Goal: Find specific page/section: Find specific page/section

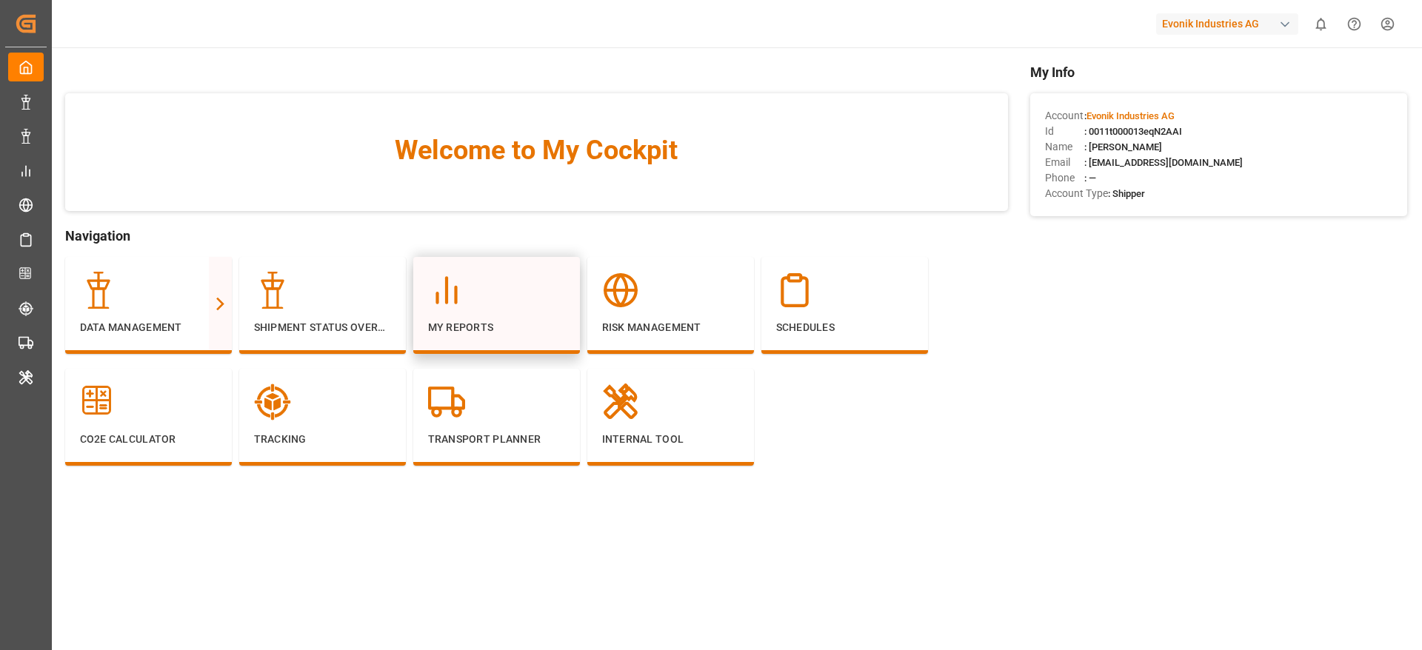
click at [529, 324] on p "My Reports" at bounding box center [496, 328] width 137 height 16
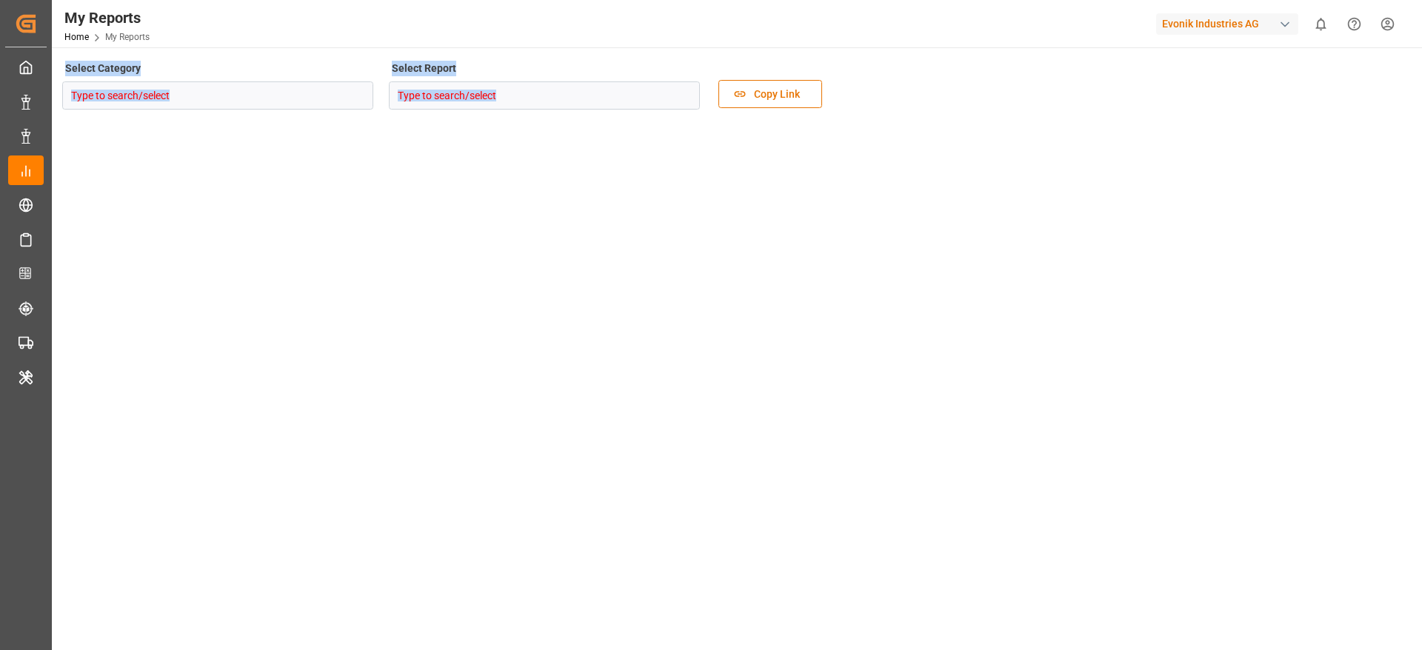
type input "Transport"
type input "Rolled Over Containers Analysis"
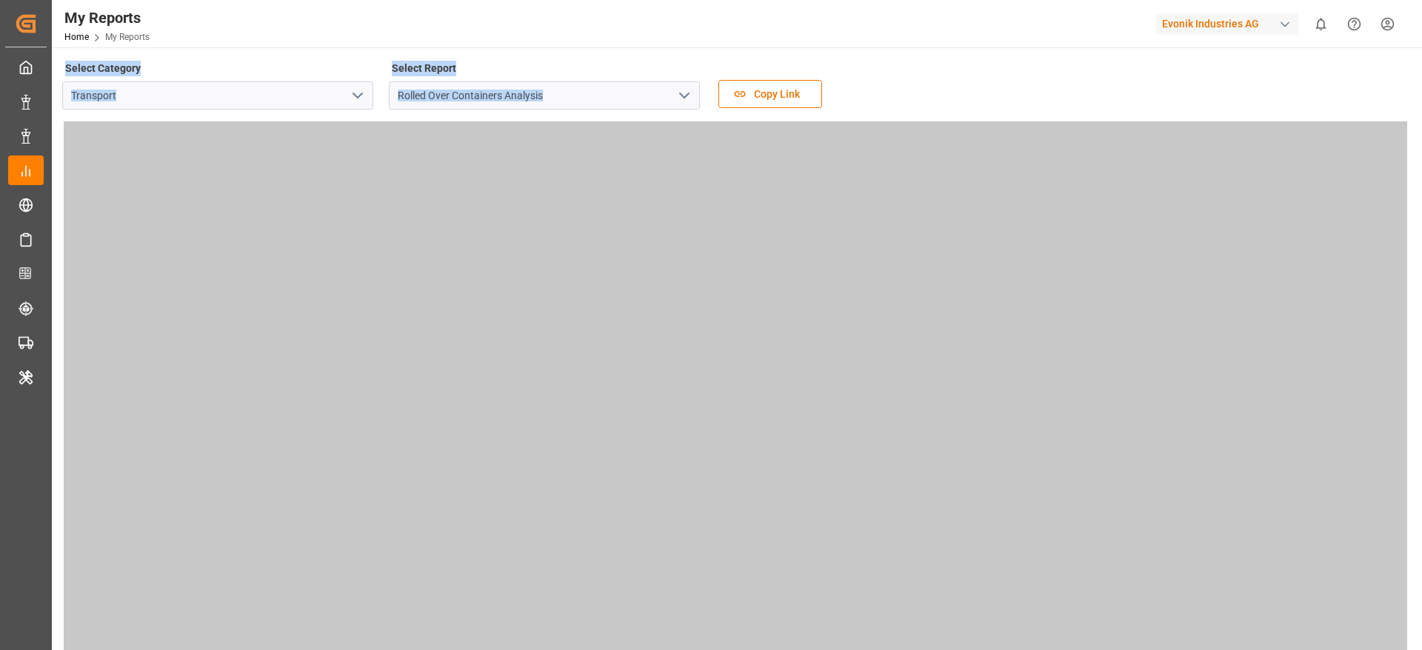
click at [944, 107] on div "Select Category Transport Select Report Rolled Over Containers Analysis Copy Li…" at bounding box center [735, 89] width 1346 height 62
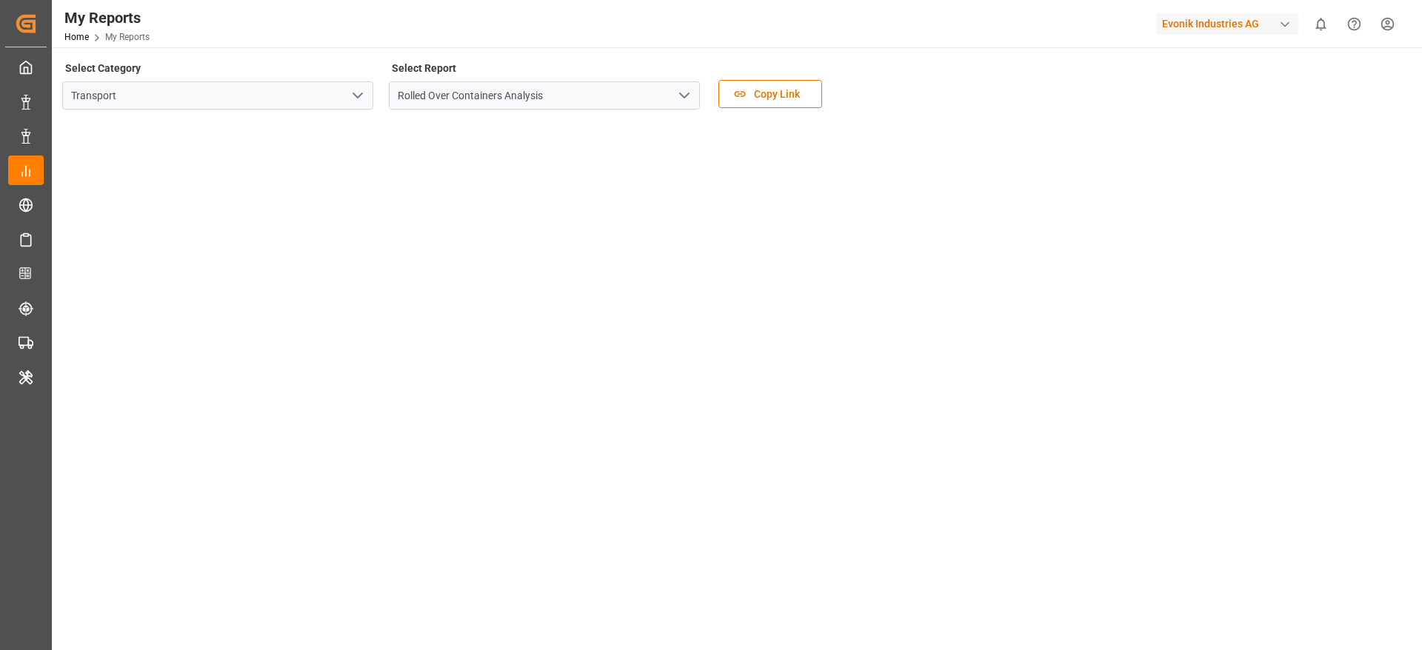
click at [358, 101] on icon "open menu" at bounding box center [358, 96] width 18 height 18
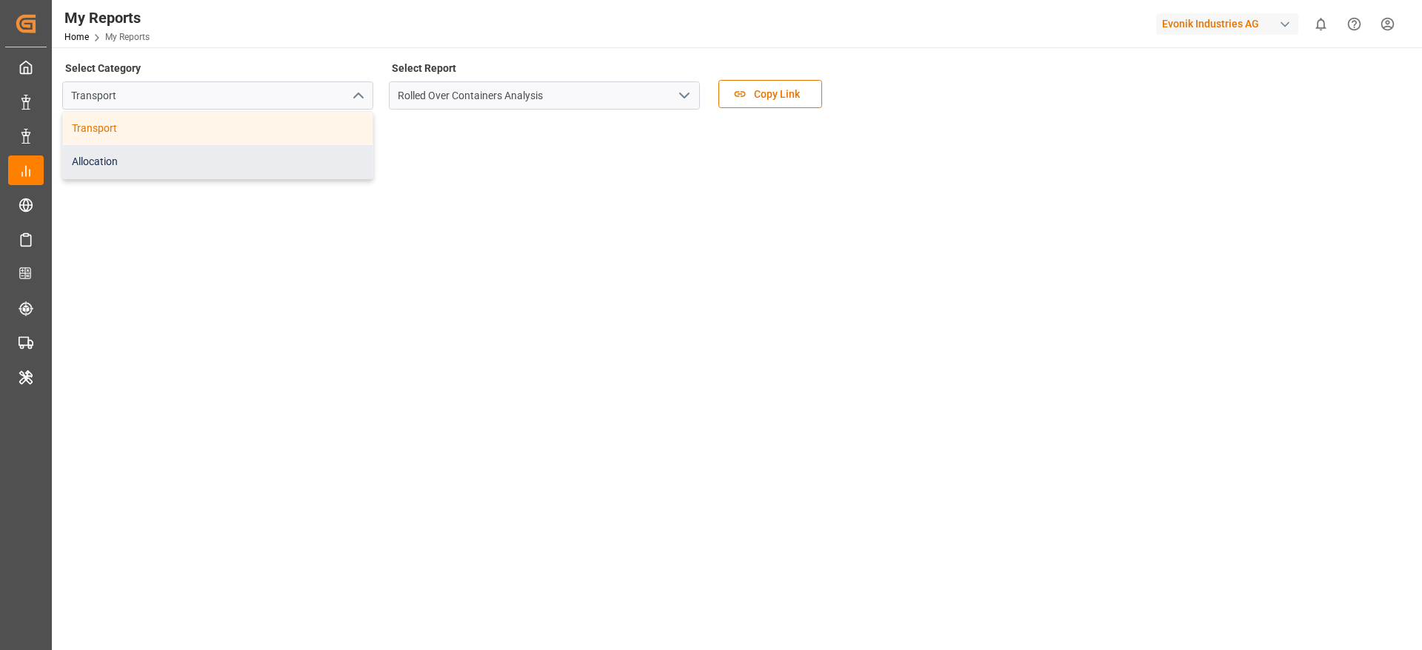
click at [272, 149] on div "Allocation" at bounding box center [217, 161] width 309 height 33
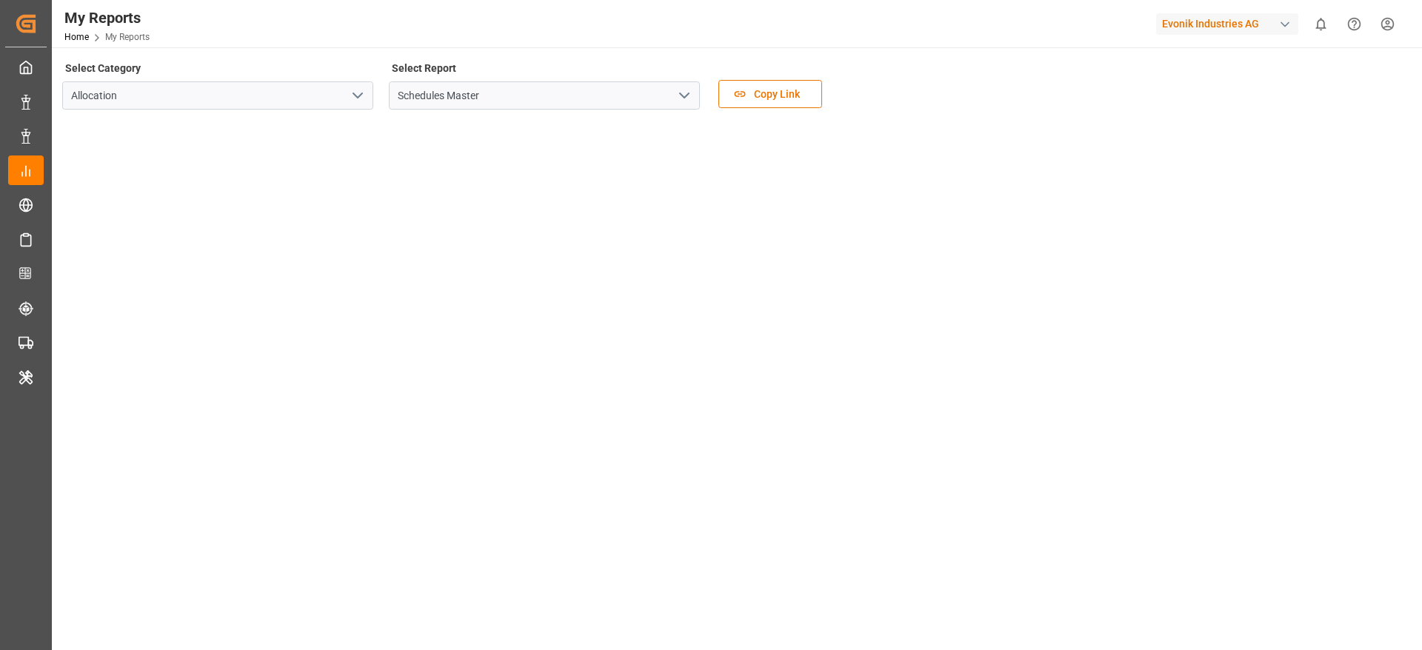
click at [680, 93] on polyline "open menu" at bounding box center [684, 95] width 9 height 4
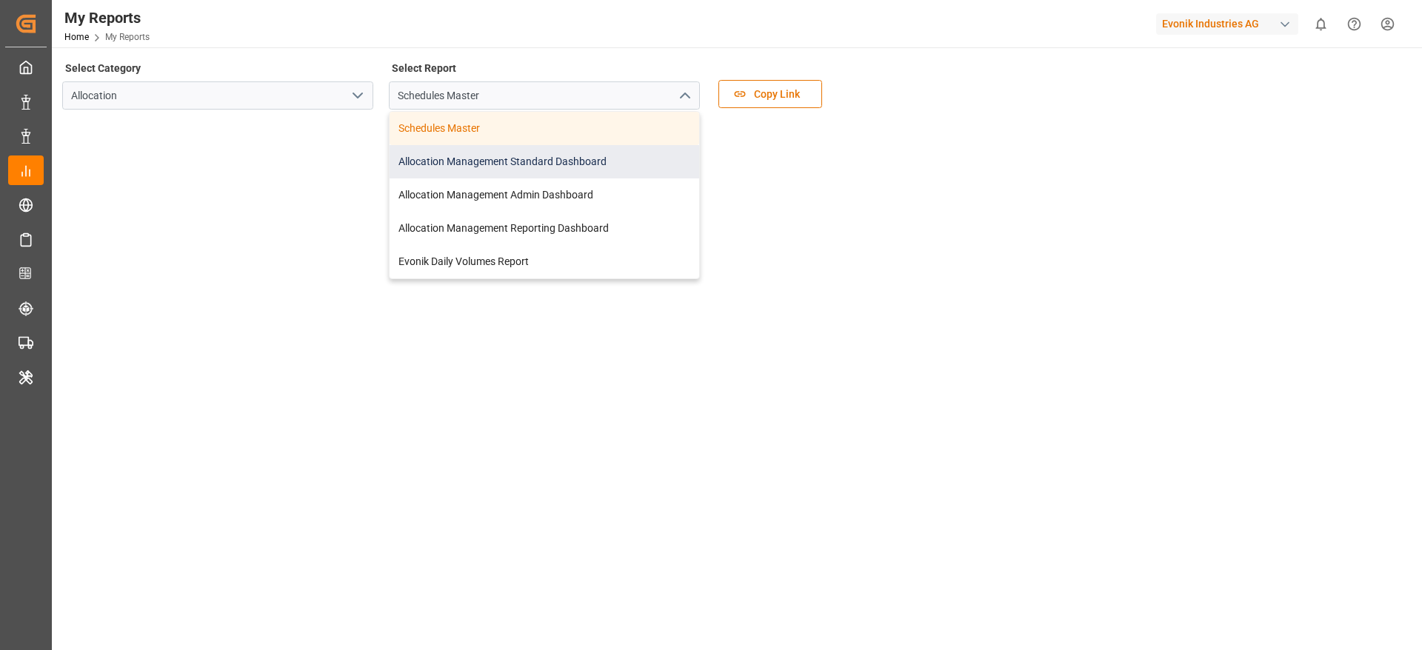
click at [581, 156] on div "Allocation Management Standard Dashboard" at bounding box center [543, 161] width 309 height 33
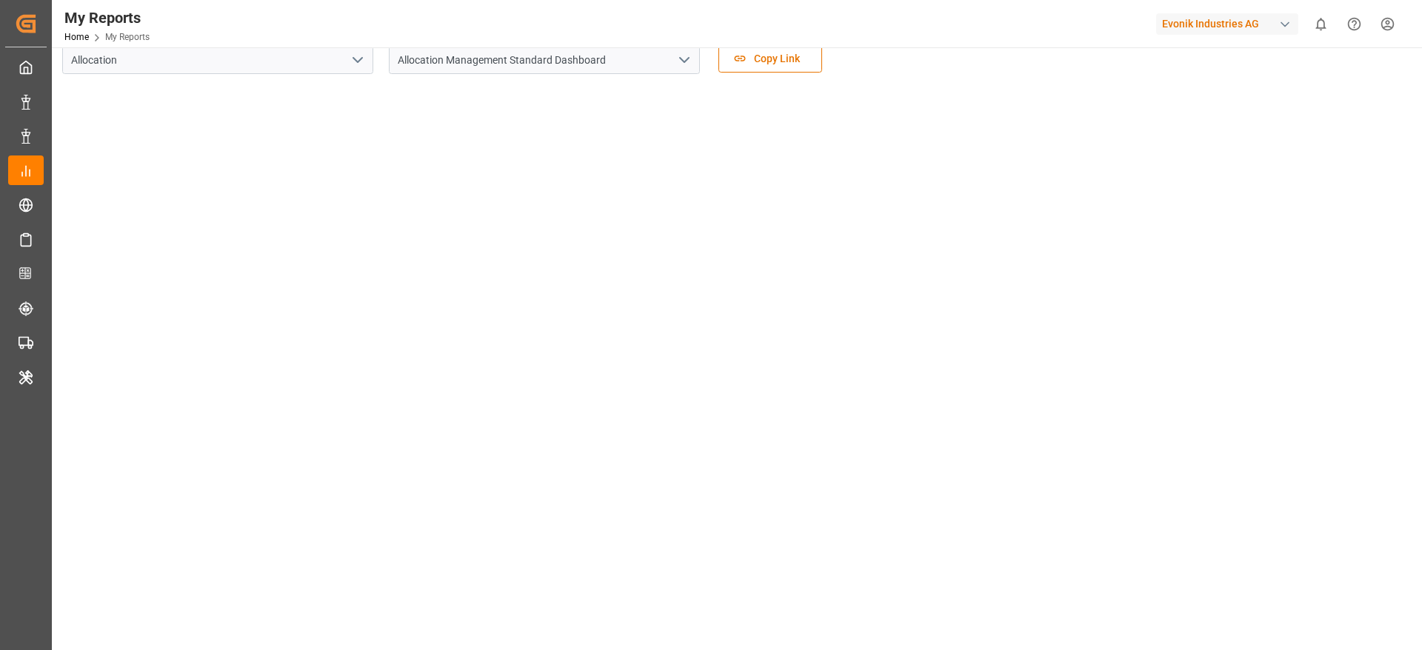
scroll to position [37, 0]
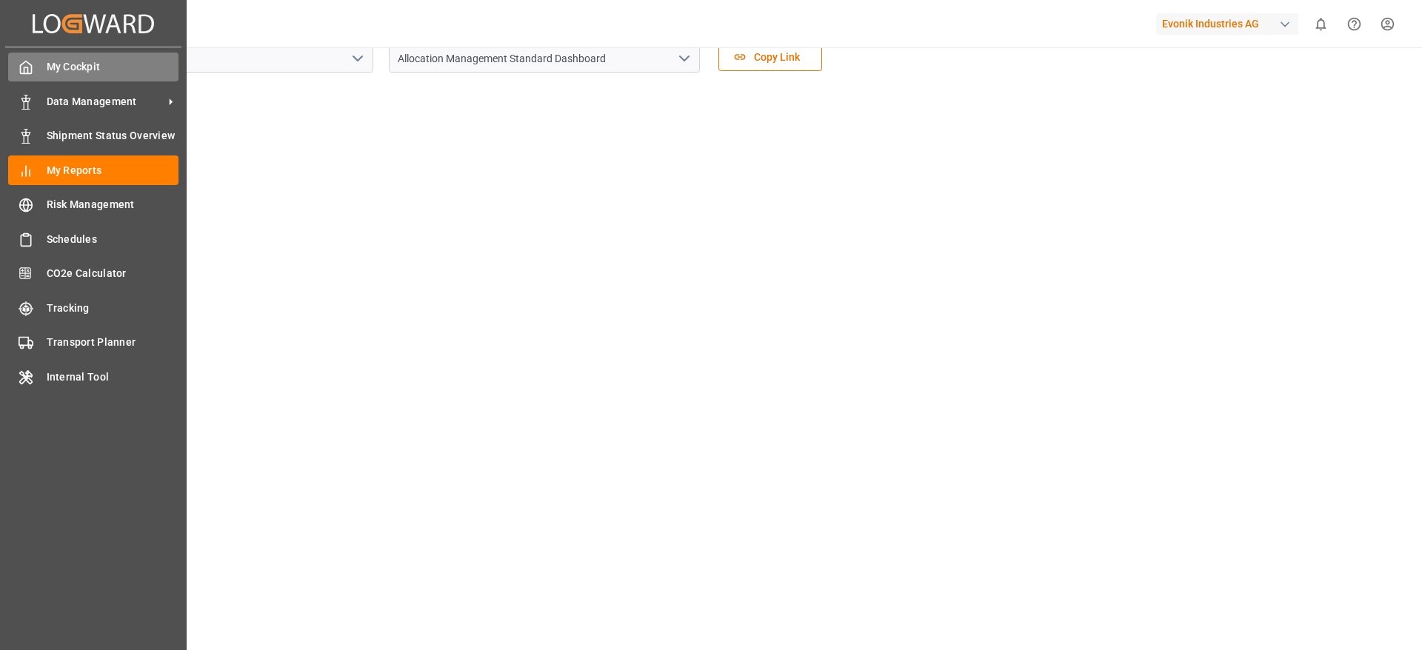
click at [33, 70] on icon at bounding box center [26, 67] width 15 height 15
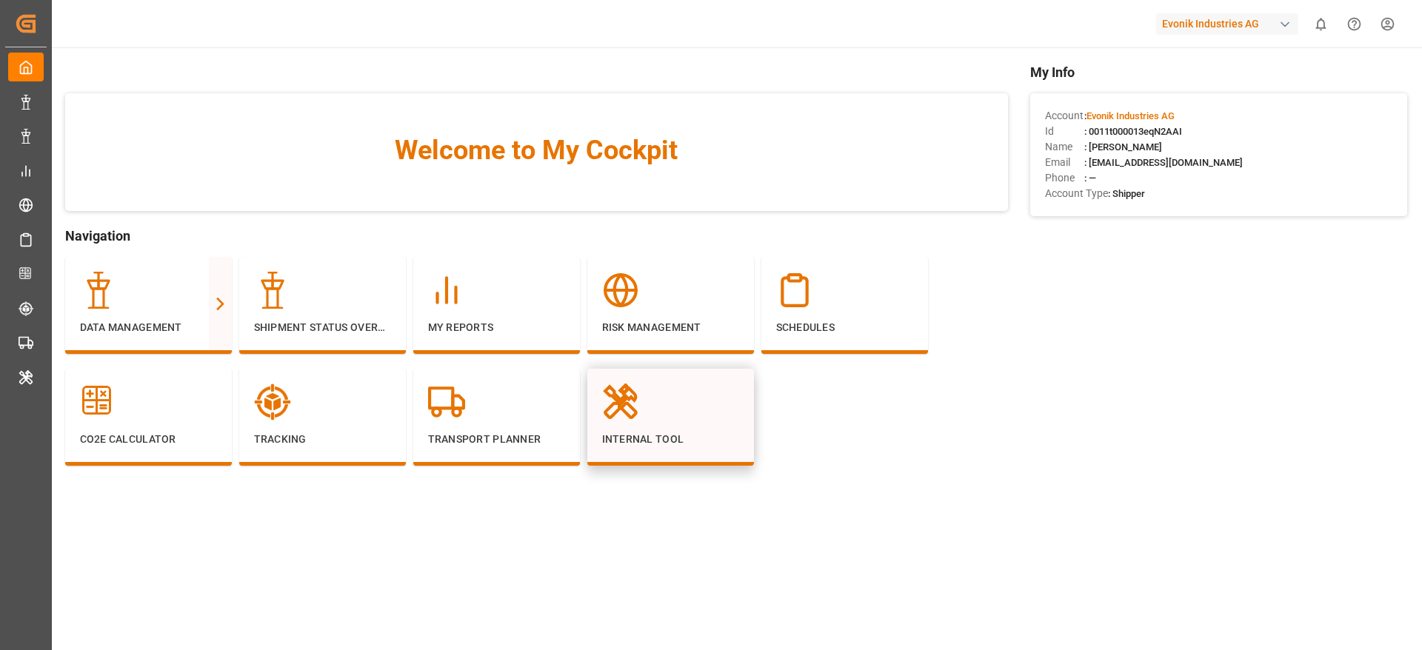
click at [694, 423] on div "Internal Tool" at bounding box center [670, 416] width 137 height 64
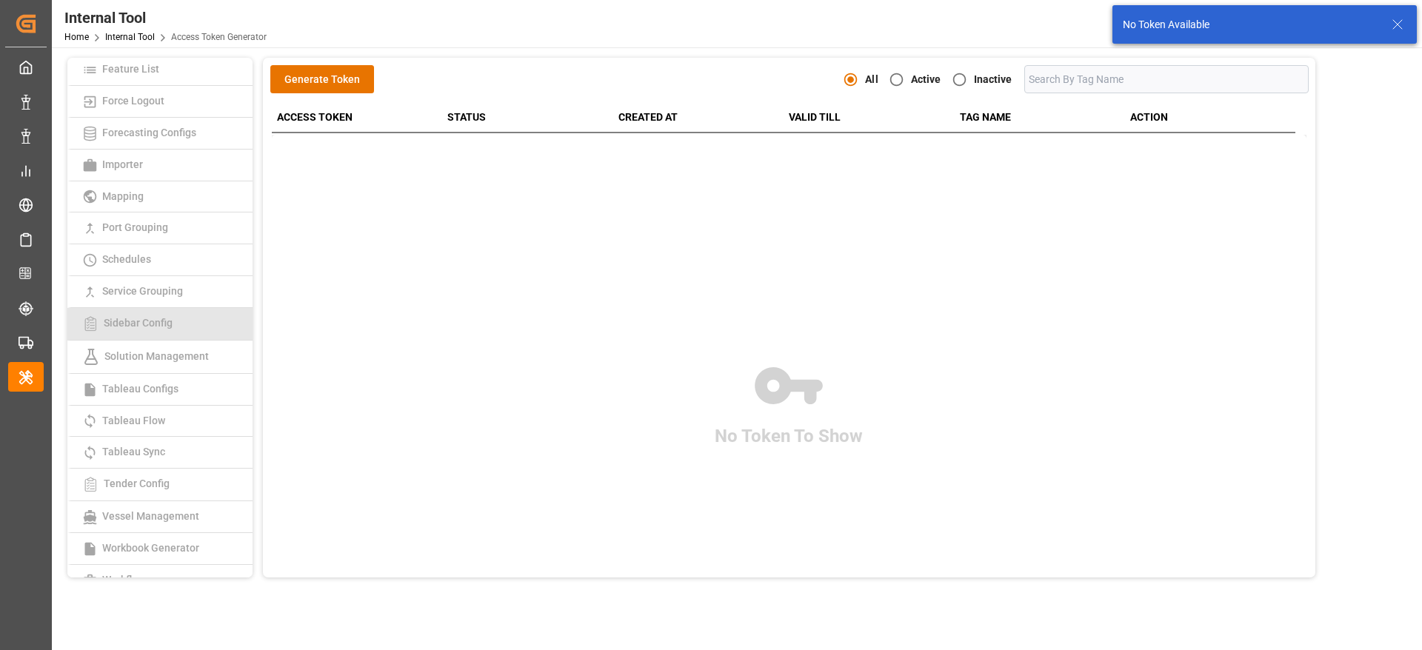
scroll to position [275, 0]
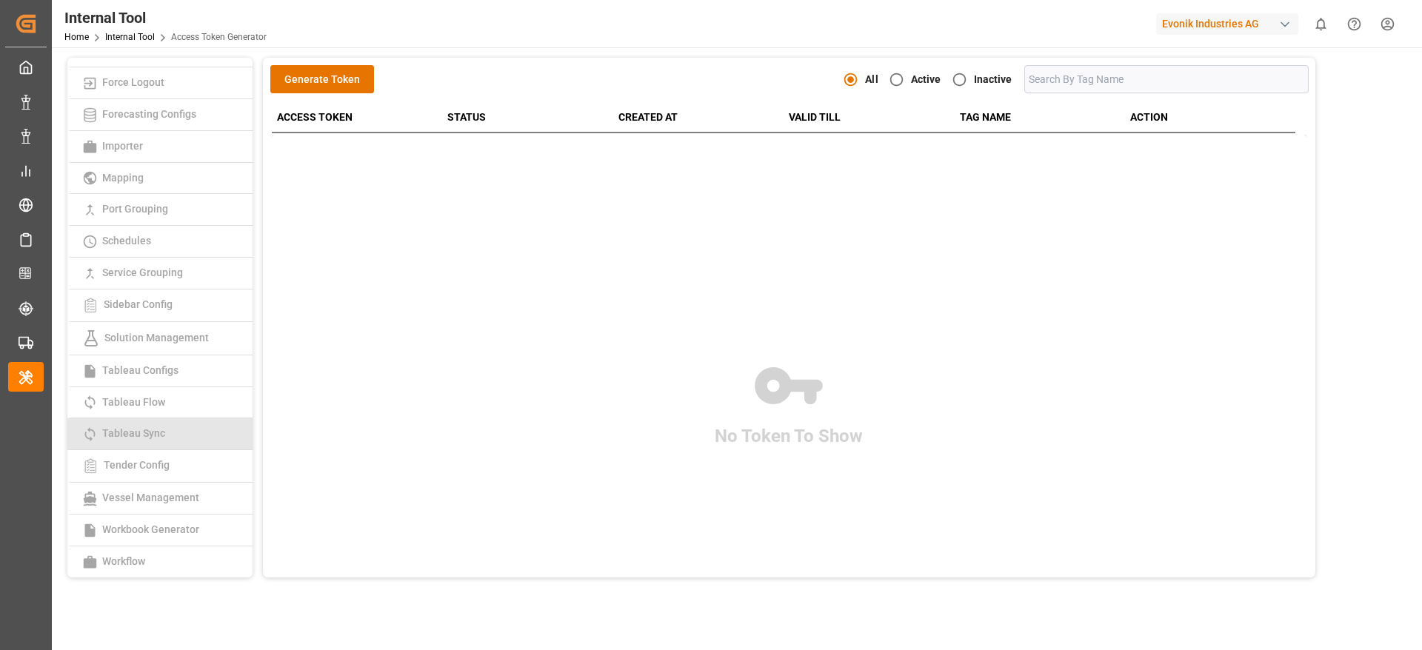
click at [168, 427] on span "Tableau Sync" at bounding box center [134, 433] width 72 height 12
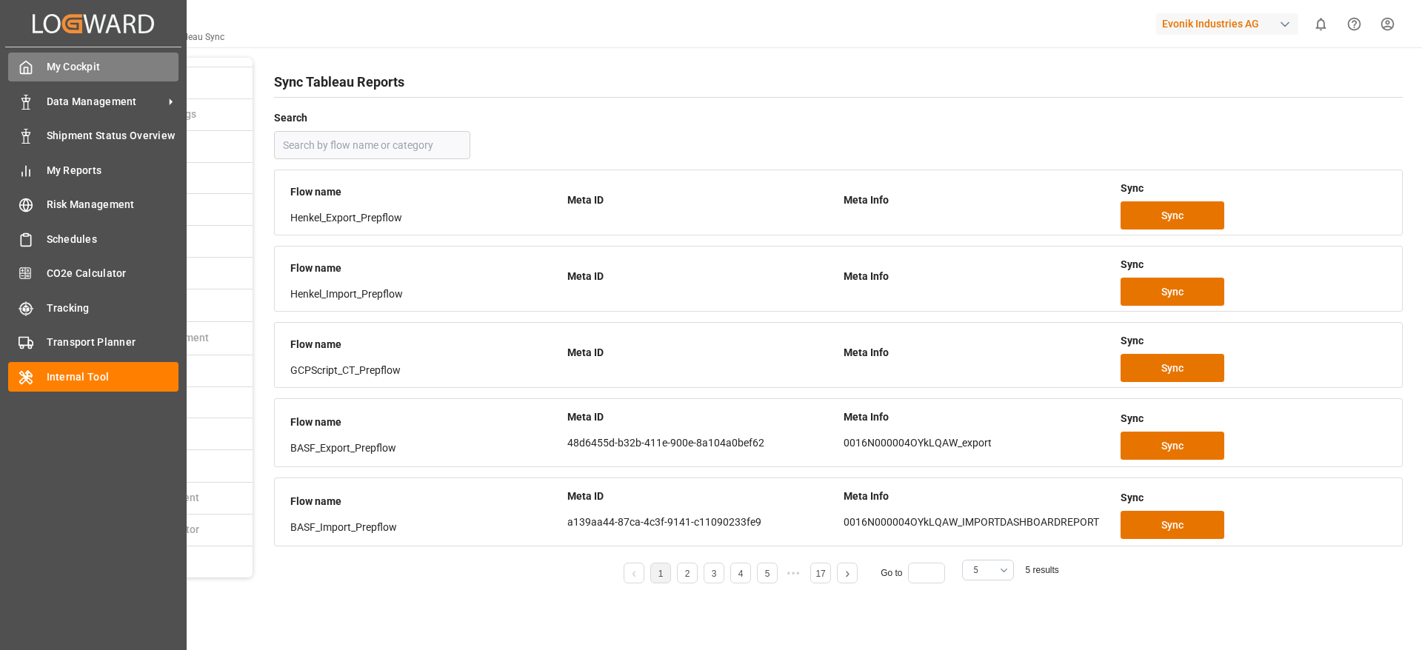
click at [19, 73] on icon at bounding box center [26, 67] width 15 height 15
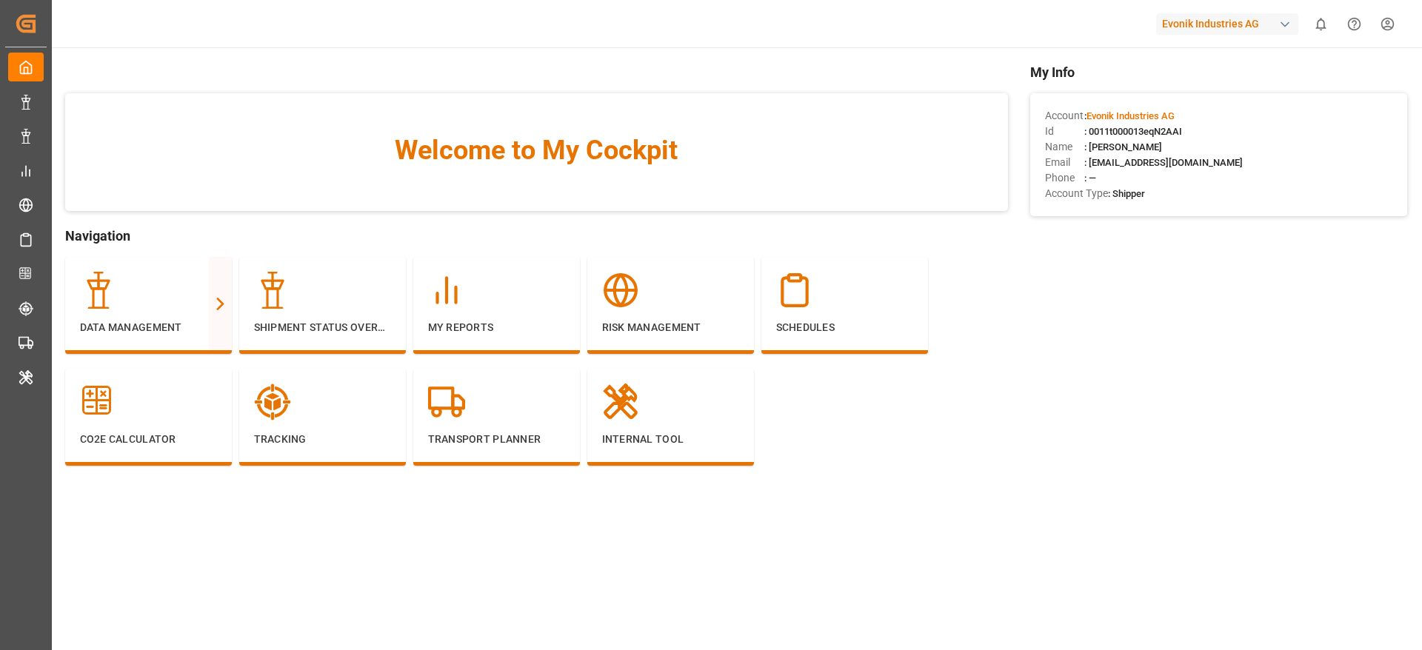
click at [1162, 130] on span ": 0011t000013eqN2AAI" at bounding box center [1133, 131] width 98 height 11
copy span "0011t000013eqN2AAI"
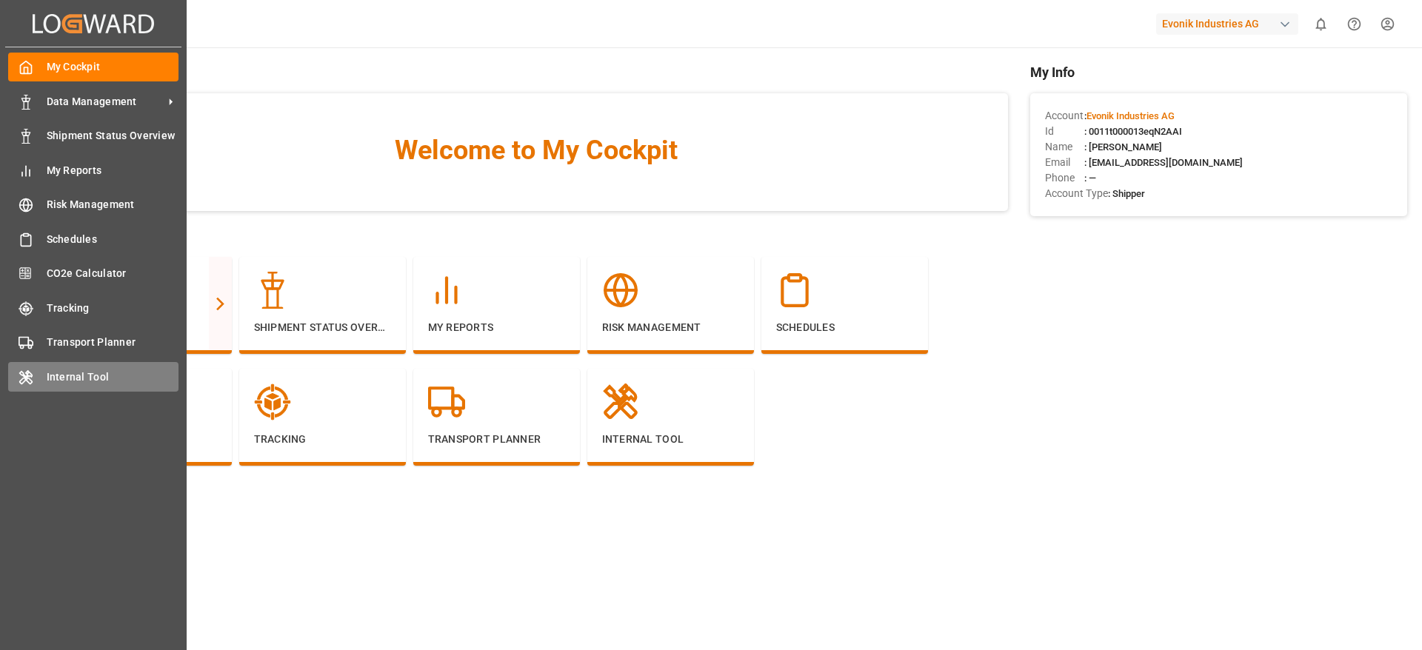
click at [49, 369] on span "Internal Tool" at bounding box center [113, 377] width 133 height 16
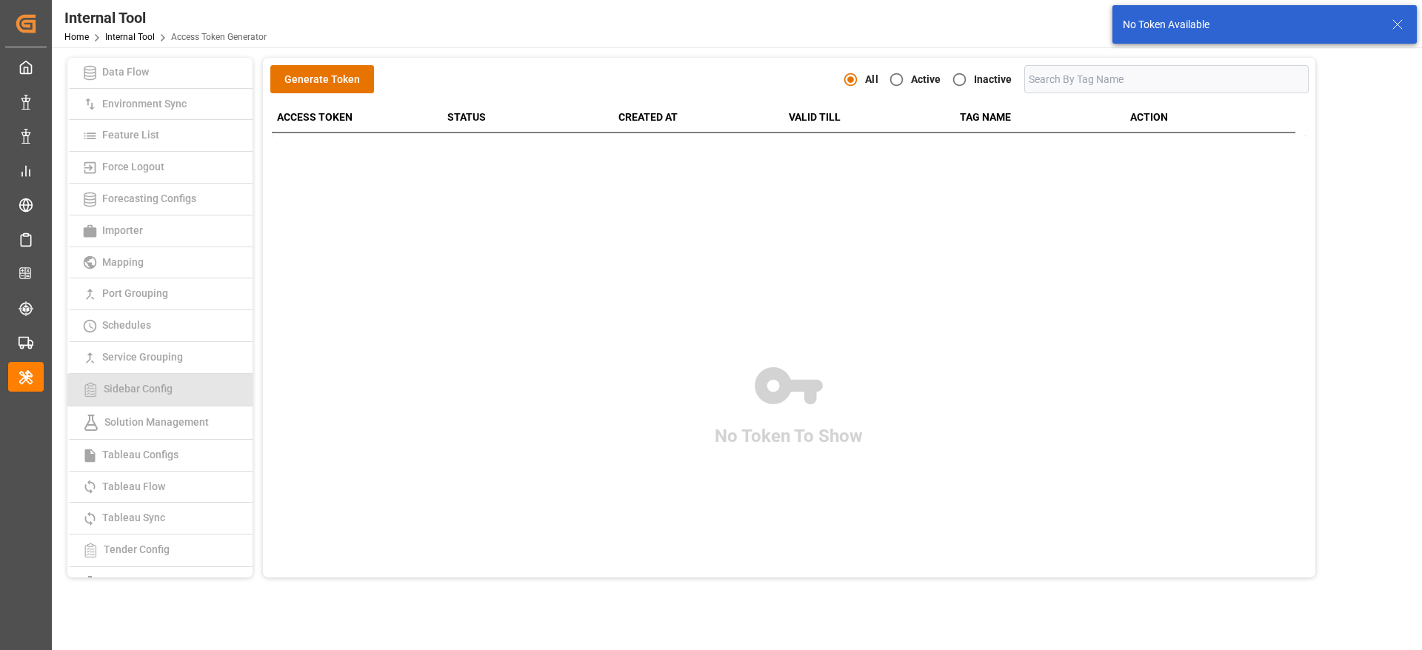
scroll to position [222, 0]
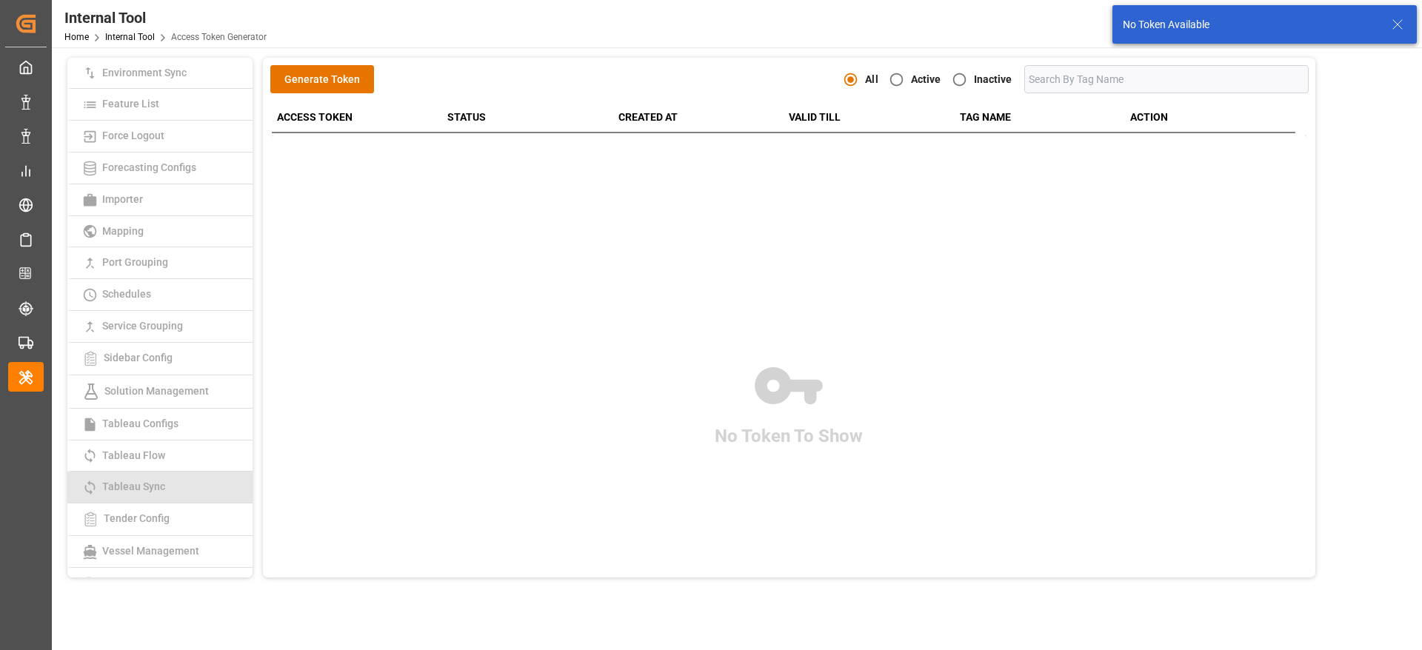
click at [184, 479] on link "Tableau Sync" at bounding box center [159, 488] width 185 height 32
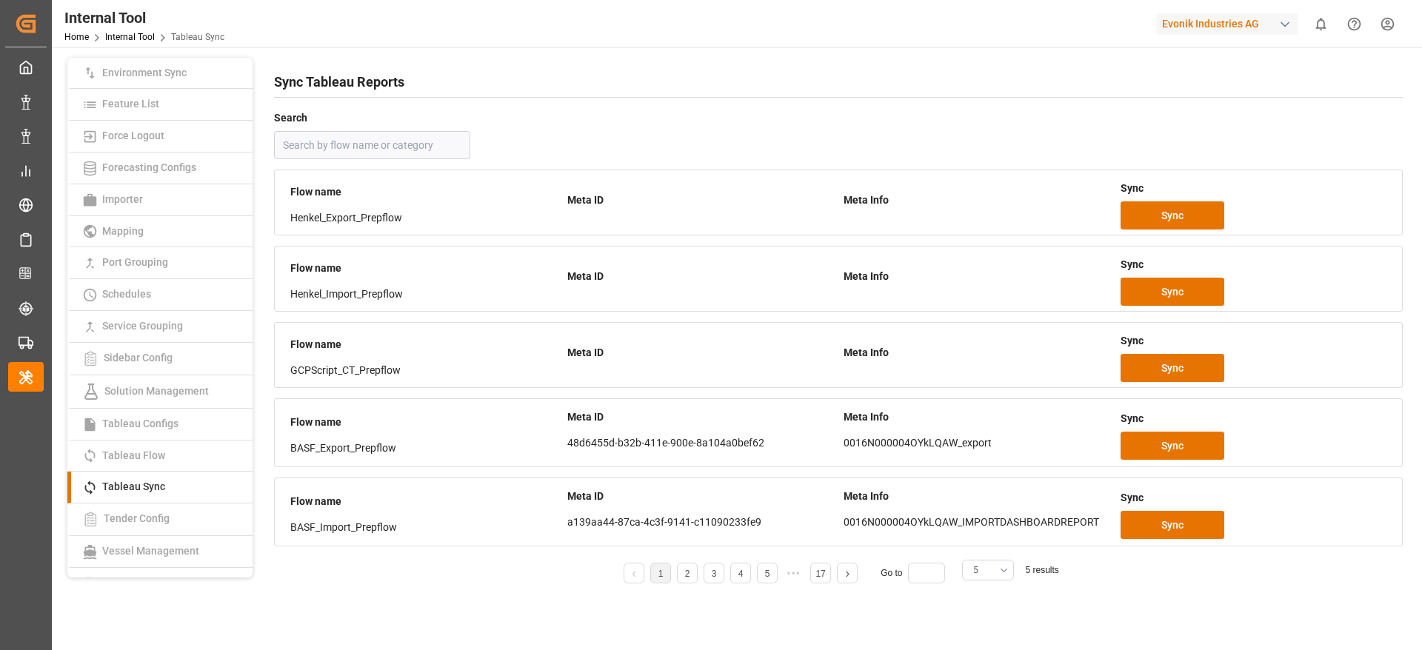
click at [984, 575] on button "5" at bounding box center [988, 570] width 52 height 21
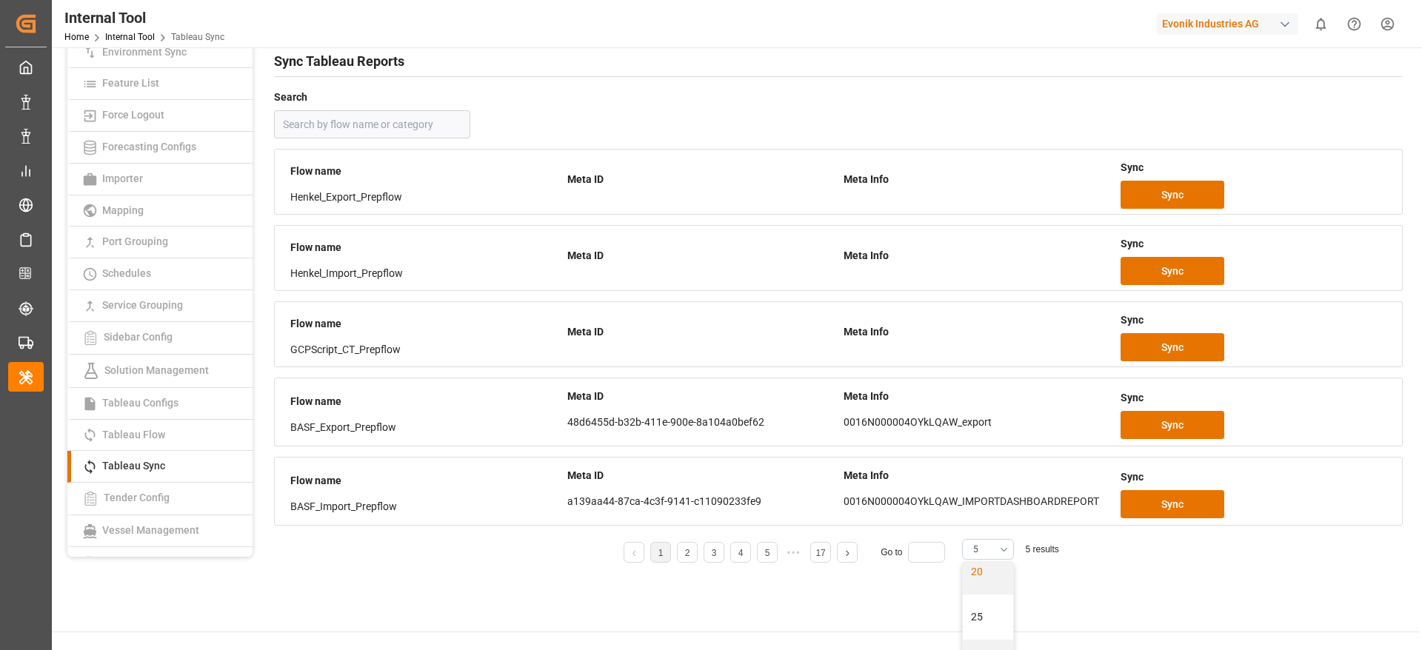
scroll to position [171, 0]
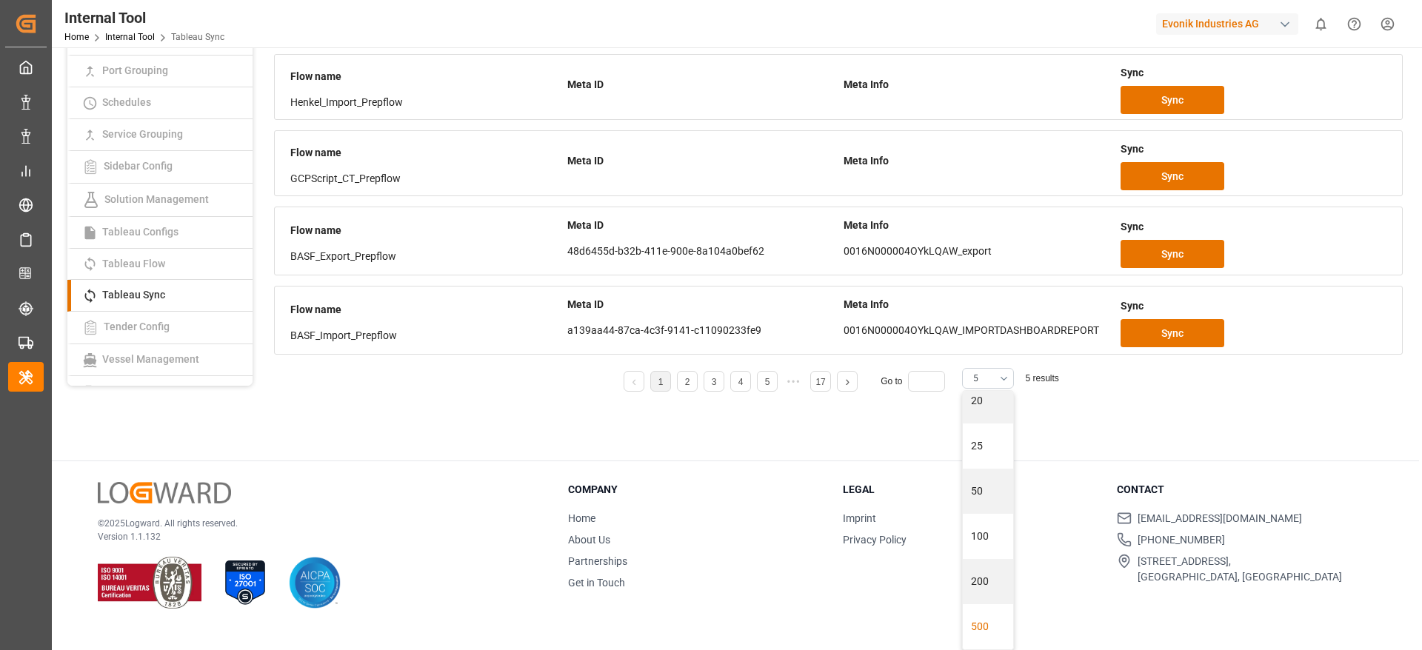
click at [977, 633] on div "500" at bounding box center [988, 626] width 50 height 45
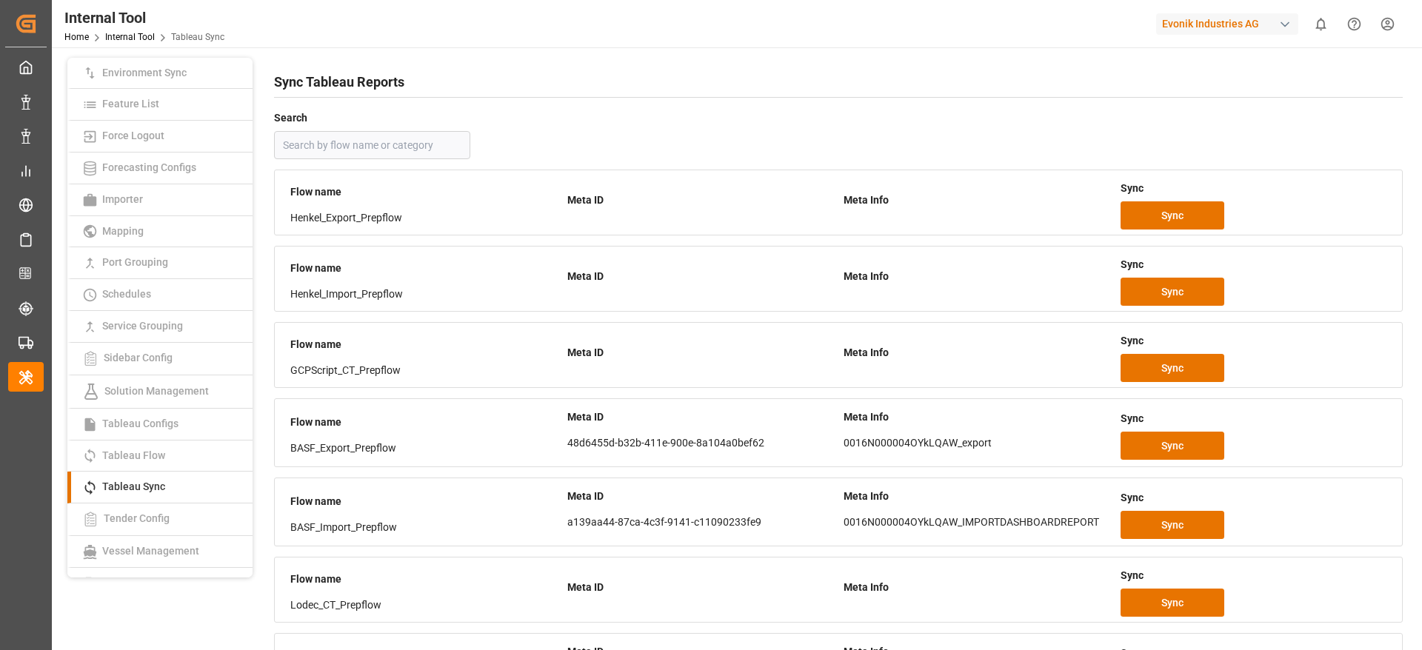
scroll to position [799, 0]
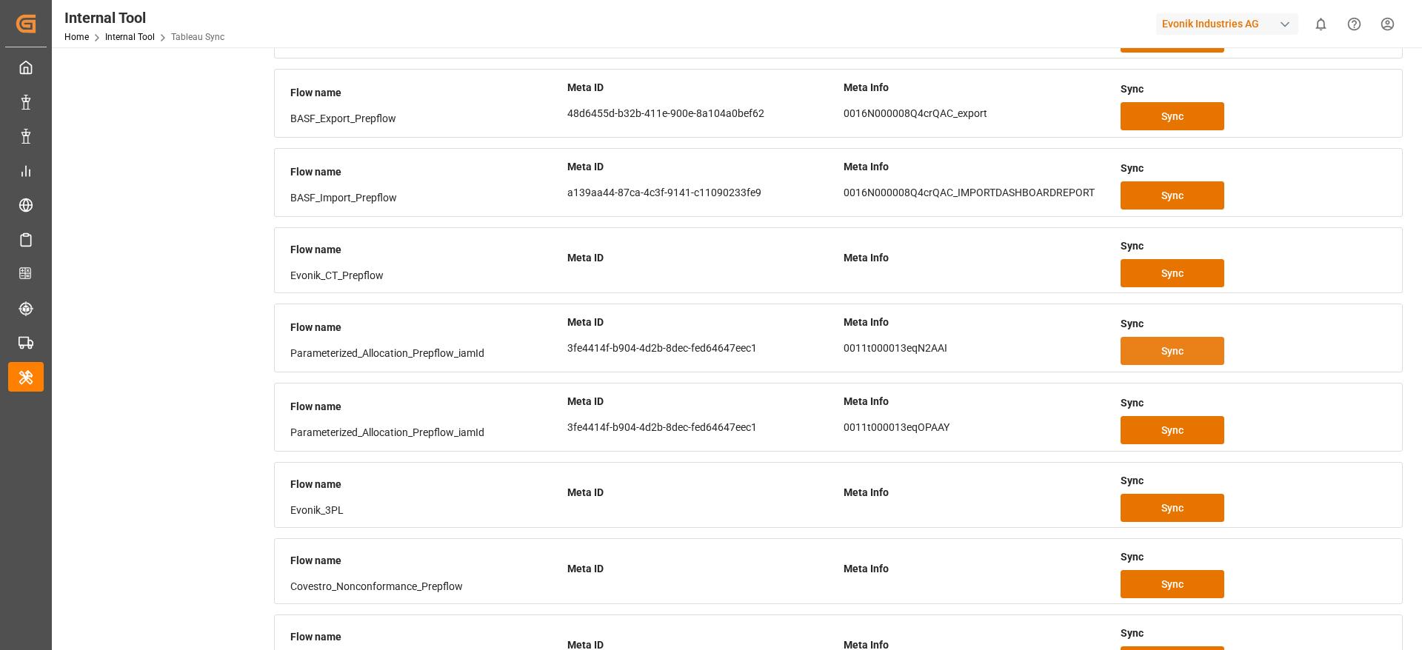
click at [1204, 352] on button "Sync" at bounding box center [1172, 351] width 104 height 28
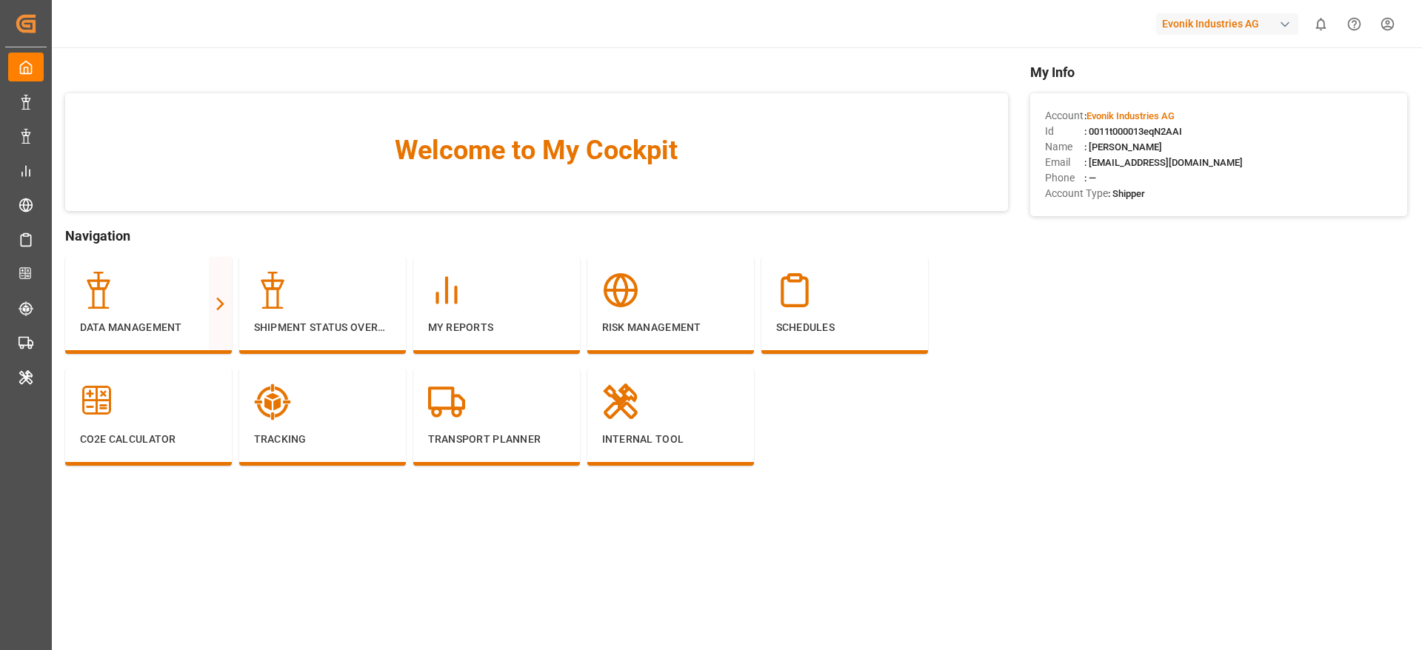
click at [1172, 22] on div "Evonik Industries AG" at bounding box center [1227, 23] width 142 height 21
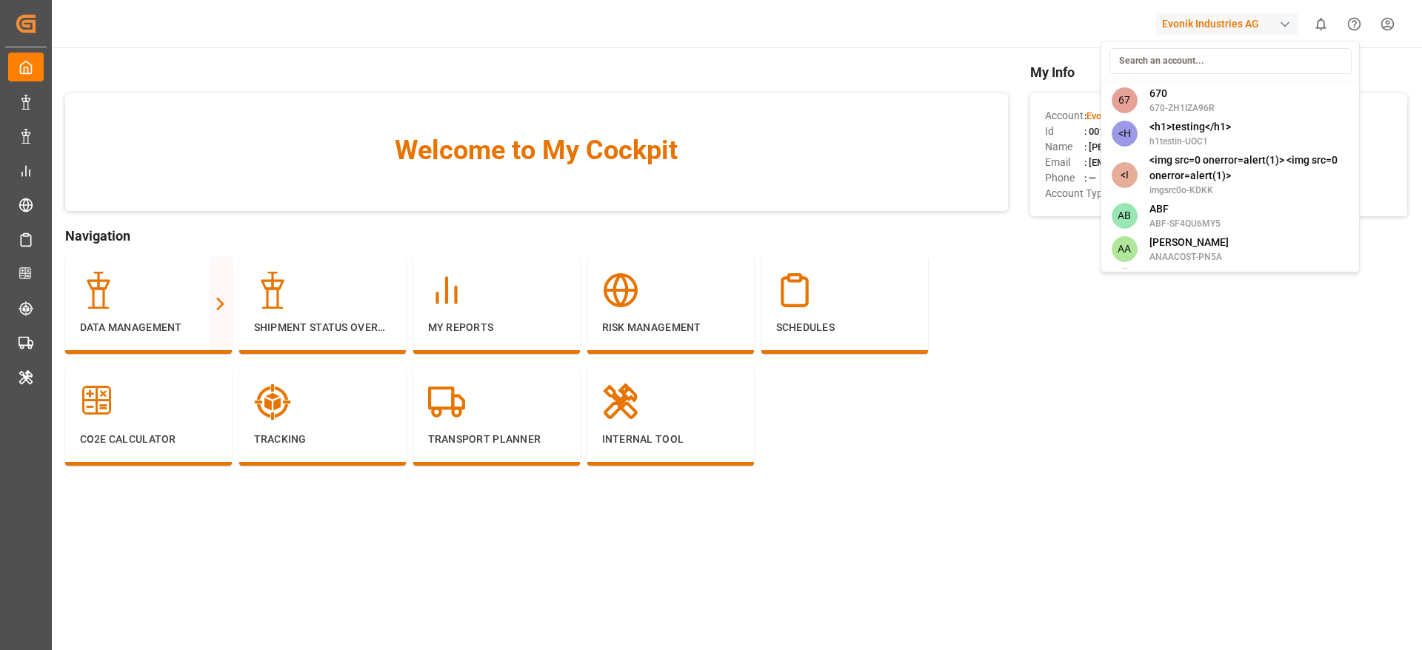
drag, startPoint x: 1169, startPoint y: 75, endPoint x: 1168, endPoint y: 66, distance: 9.0
click at [1168, 75] on div at bounding box center [1230, 61] width 252 height 34
click at [1168, 63] on input at bounding box center [1230, 61] width 242 height 26
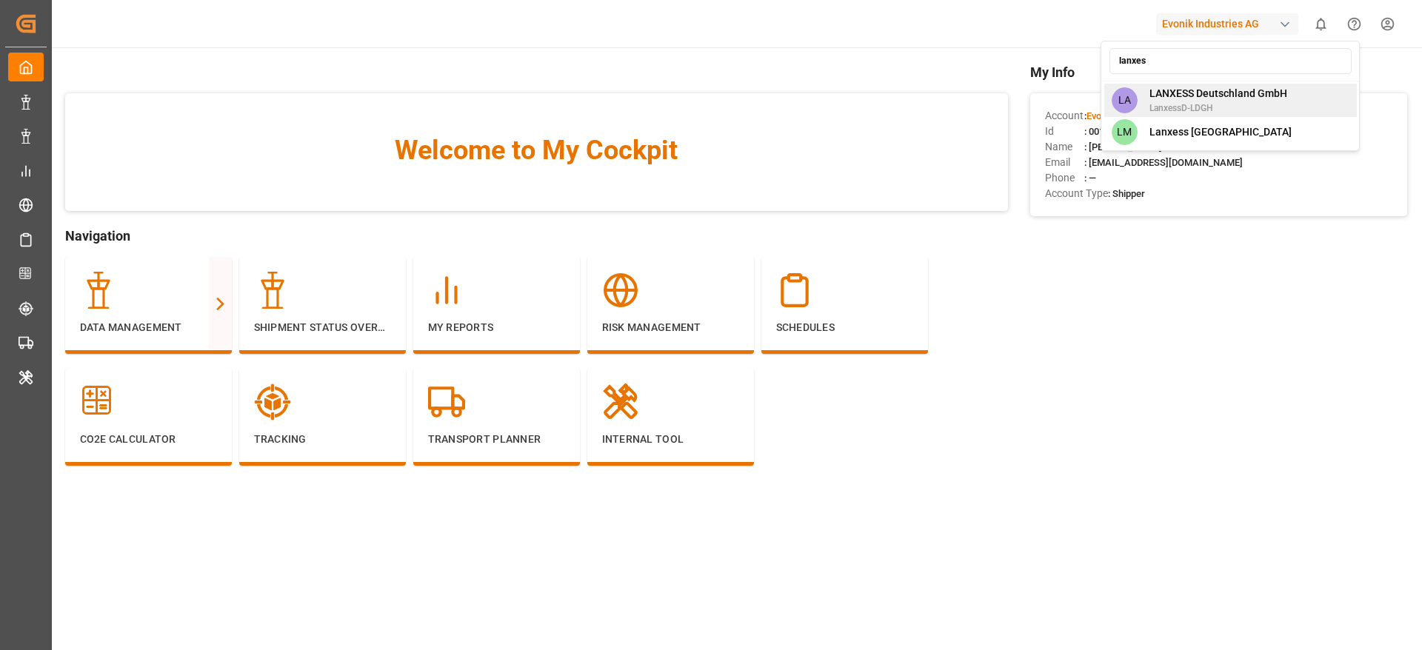
type input "lanxes"
click at [1218, 98] on span "LANXESS Deutschland GmbH" at bounding box center [1218, 94] width 138 height 16
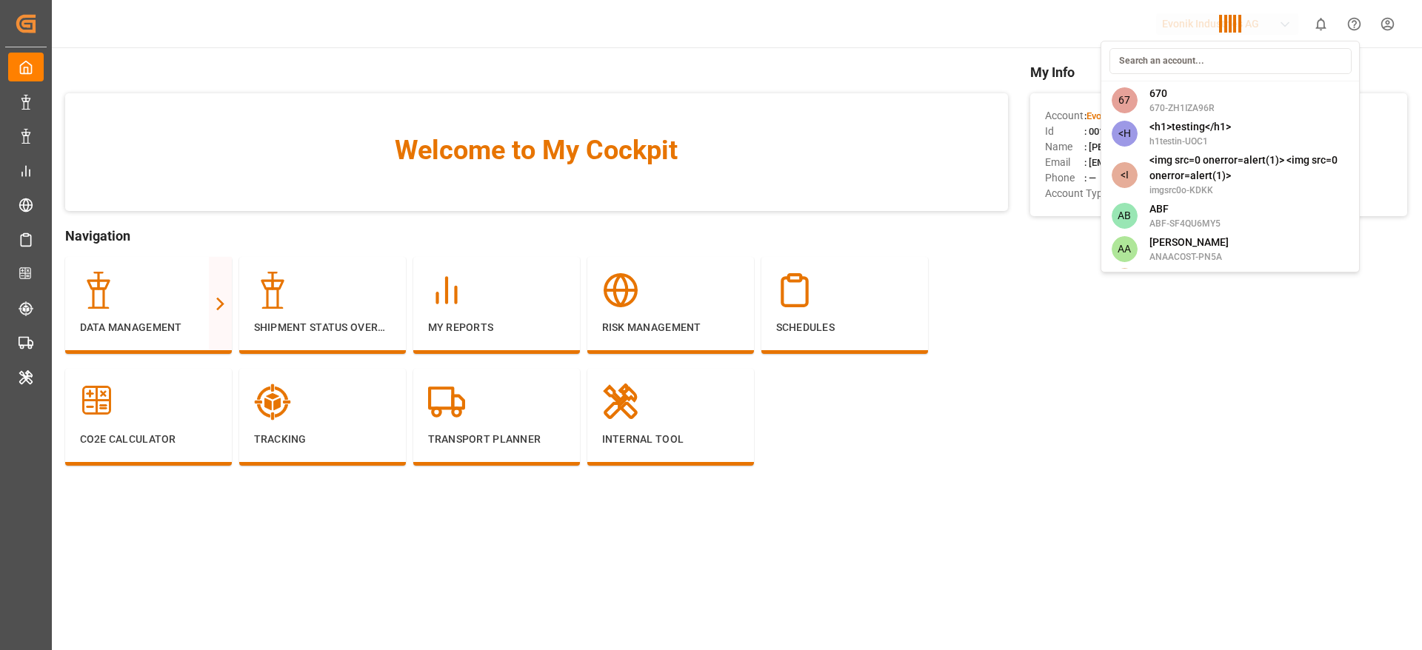
click at [1218, 98] on div "67 670 670-ZH1IZA96R <H <h1>testing</h1> h1testin-UOC1 <I <img src=0 onerror=al…" at bounding box center [1229, 157] width 259 height 232
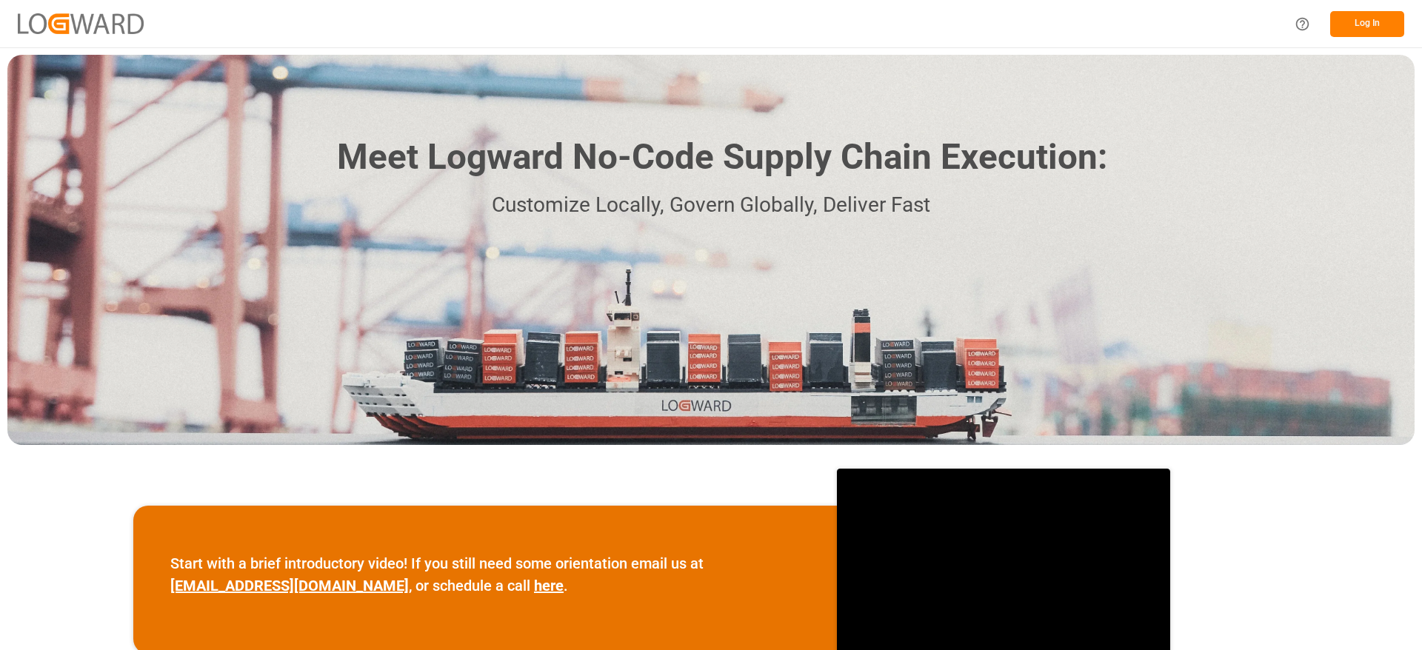
click at [1368, 22] on button "Log In" at bounding box center [1367, 24] width 74 height 26
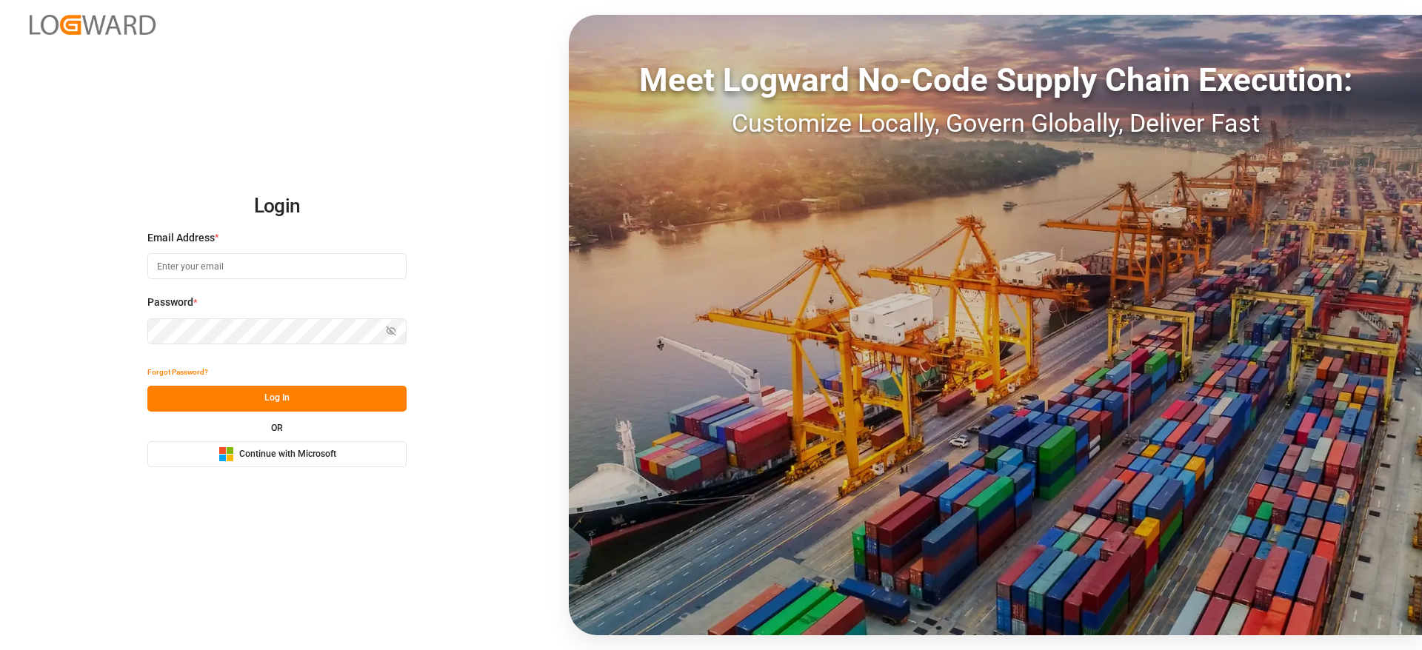
click at [315, 431] on div "OR" at bounding box center [276, 428] width 259 height 9
click at [307, 442] on button "Microsoft Logo Continue with Microsoft" at bounding box center [276, 454] width 259 height 26
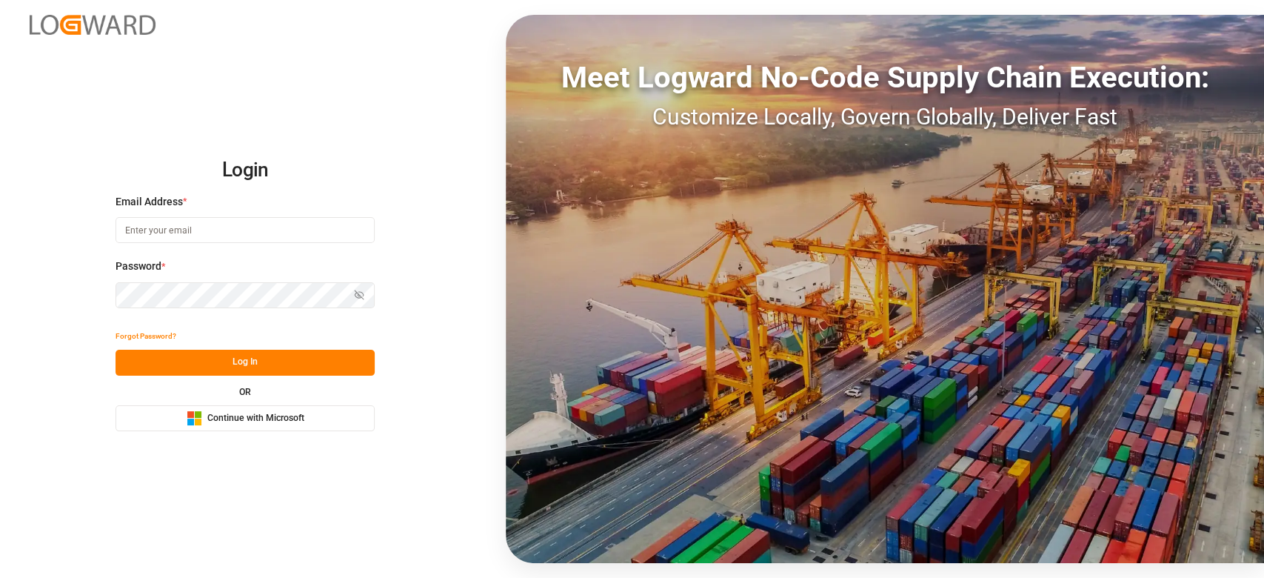
click at [331, 424] on button "Microsoft Logo Continue with Microsoft" at bounding box center [245, 418] width 259 height 26
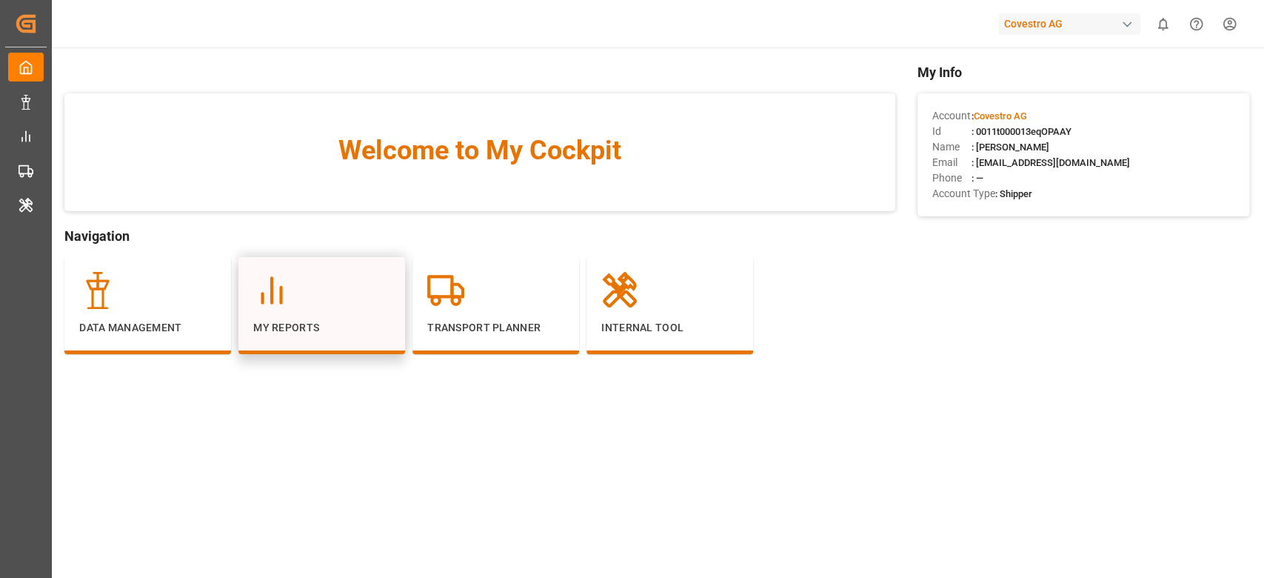
click at [274, 330] on p "My Reports" at bounding box center [321, 328] width 137 height 16
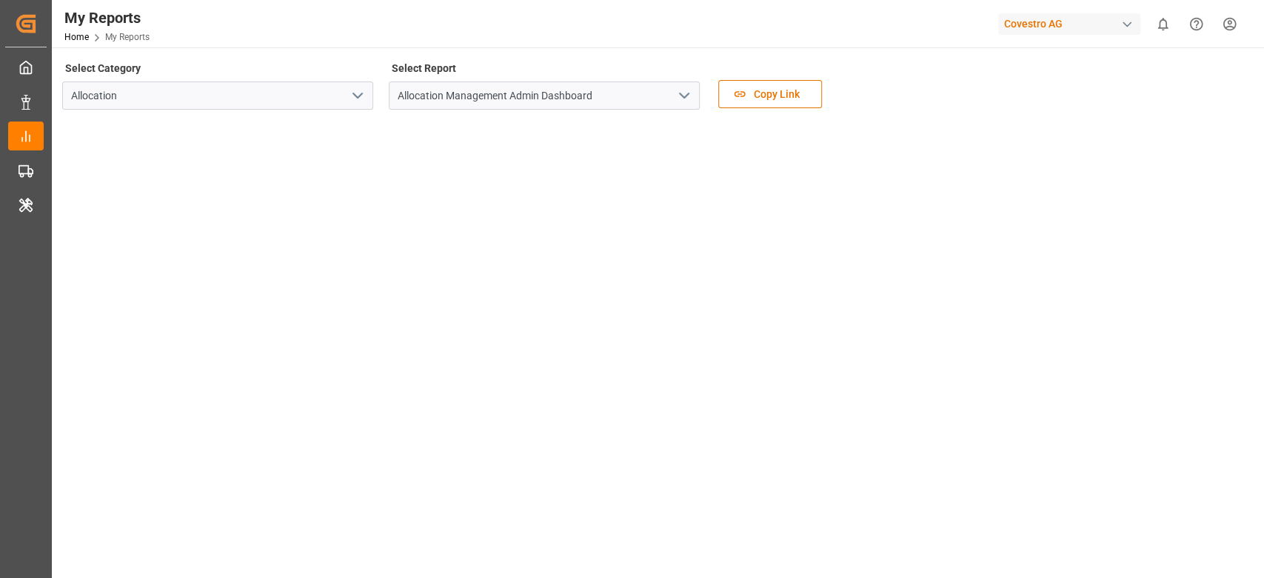
click at [686, 98] on icon "open menu" at bounding box center [684, 96] width 18 height 18
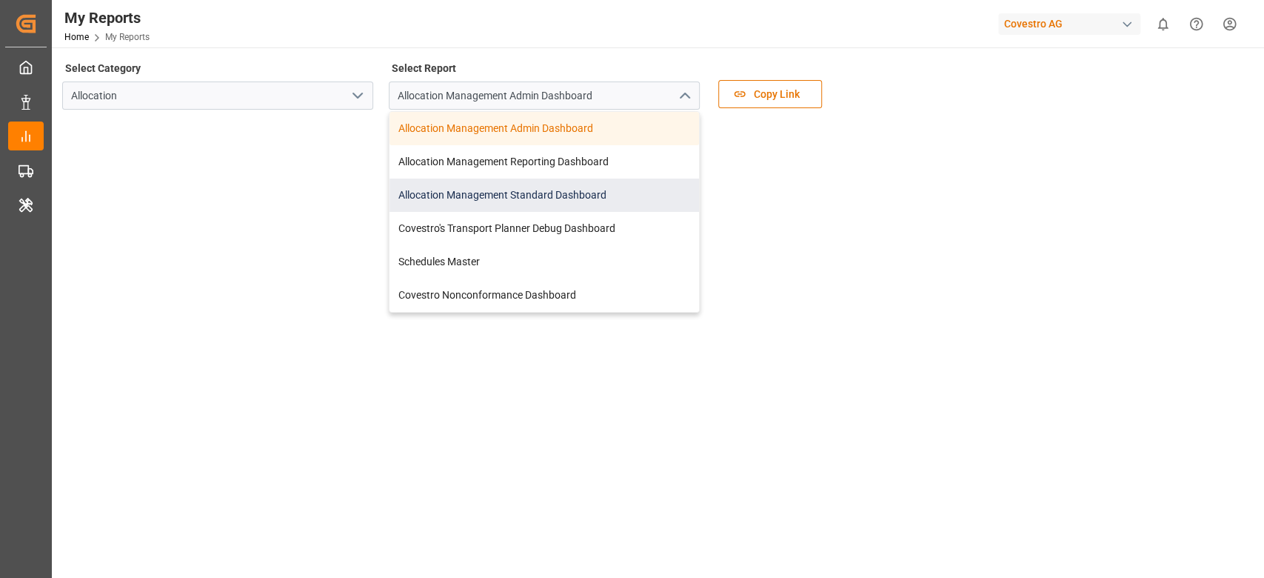
click at [621, 191] on div "Allocation Management Standard Dashboard" at bounding box center [543, 194] width 309 height 33
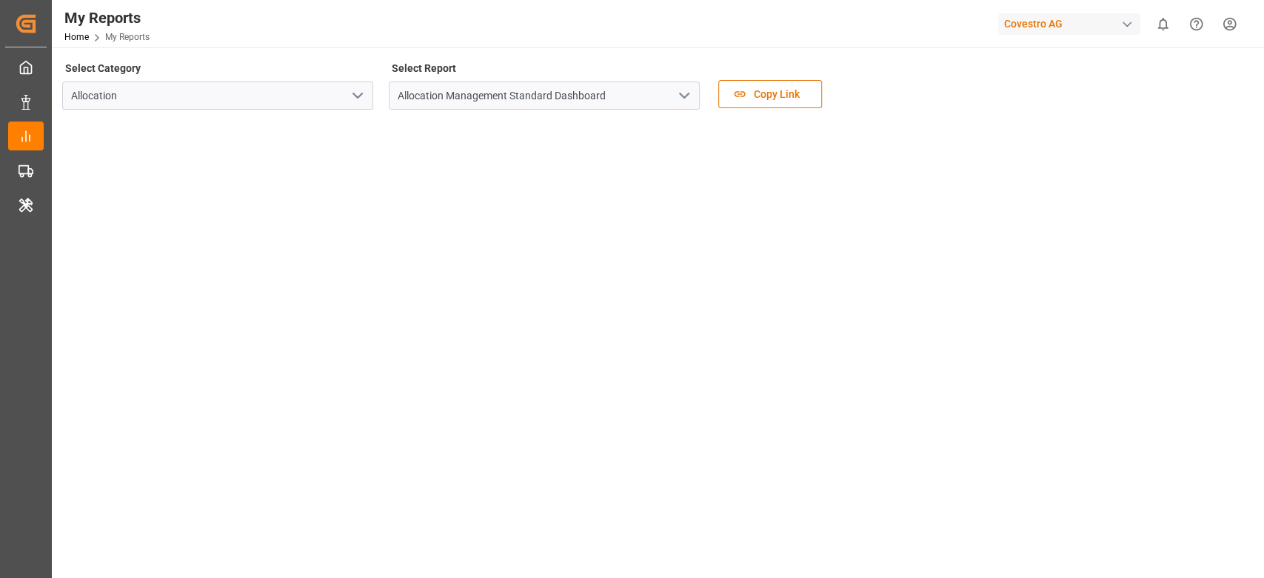
click at [1011, 19] on div "Covestro AG" at bounding box center [1069, 23] width 142 height 21
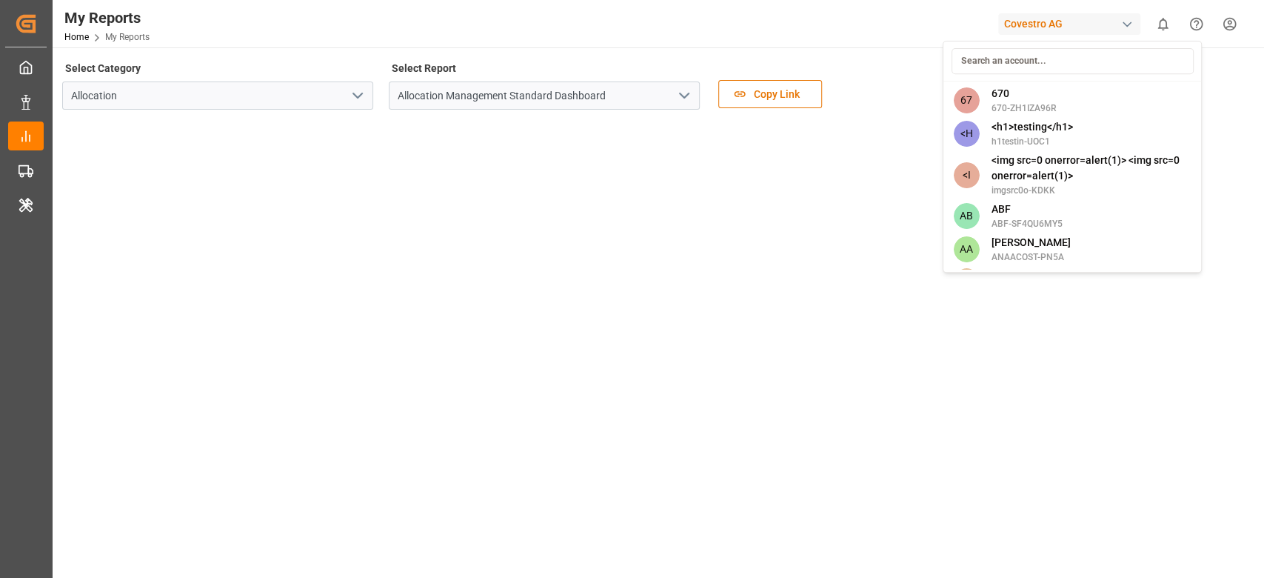
click at [986, 50] on input at bounding box center [1072, 61] width 242 height 26
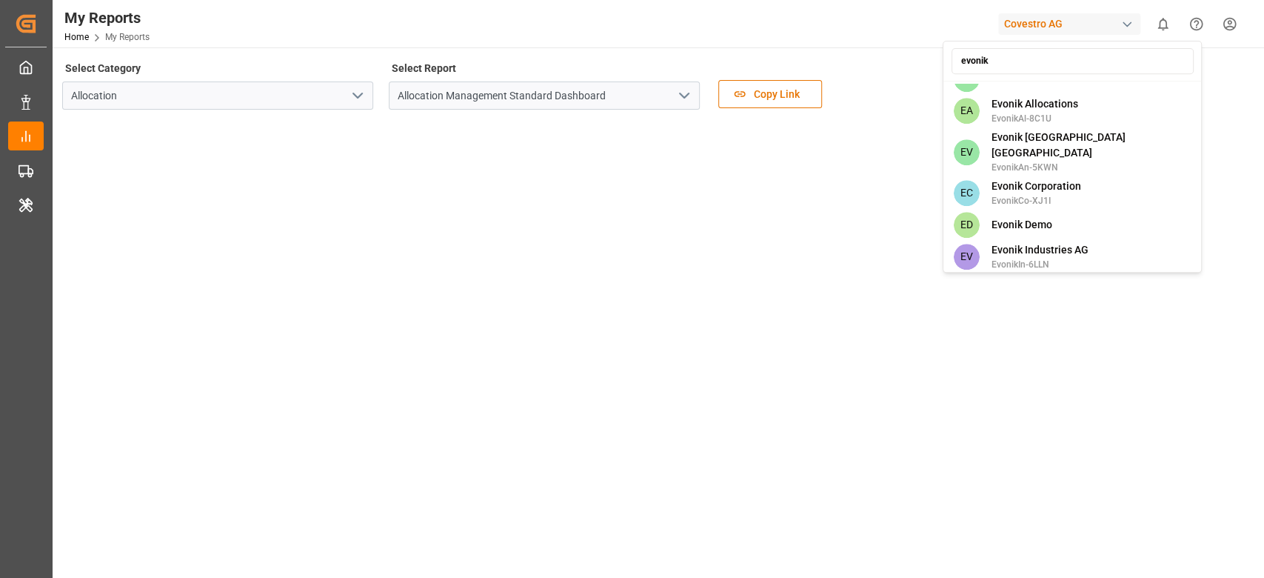
scroll to position [803, 0]
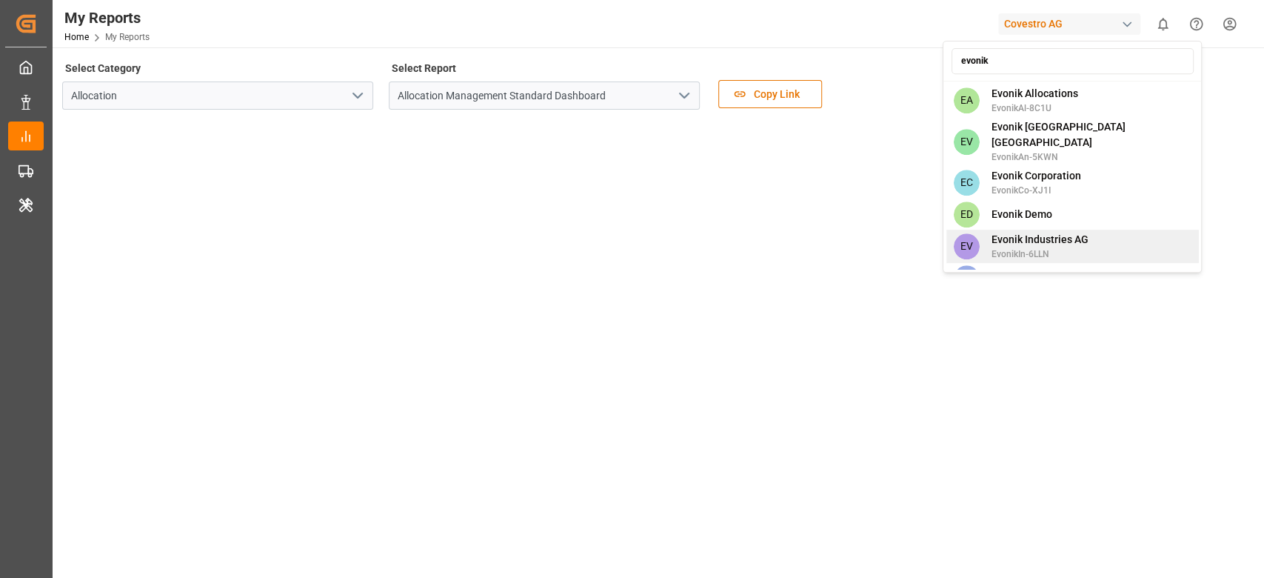
type input "evonik"
click at [1040, 232] on span "Evonik Industries AG" at bounding box center [1039, 240] width 97 height 16
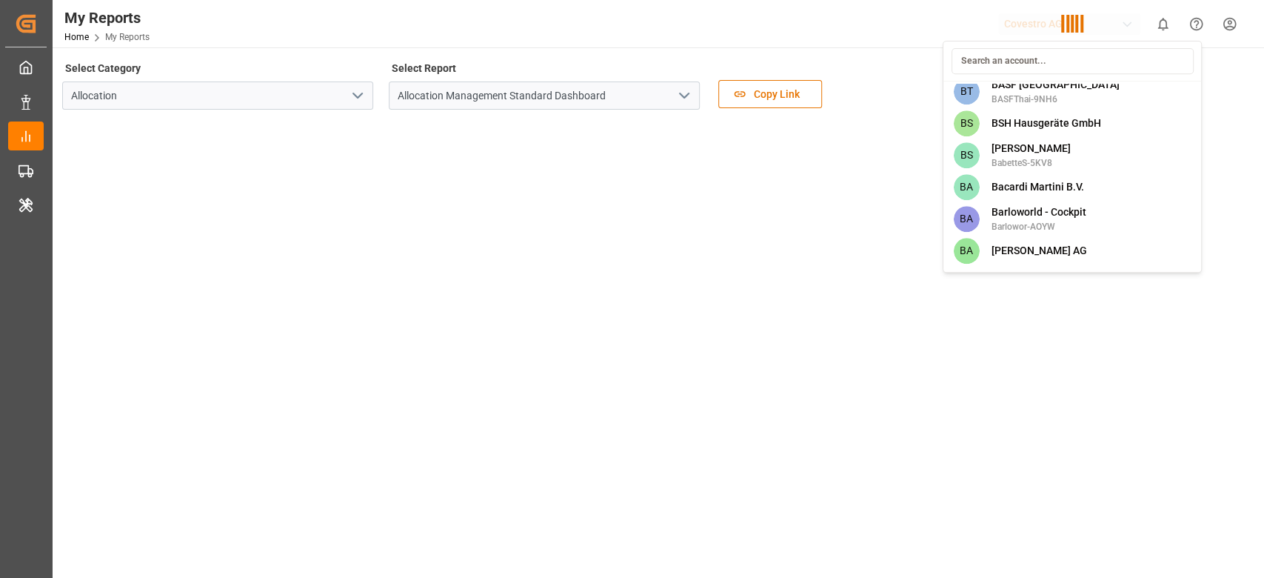
scroll to position [3974, 0]
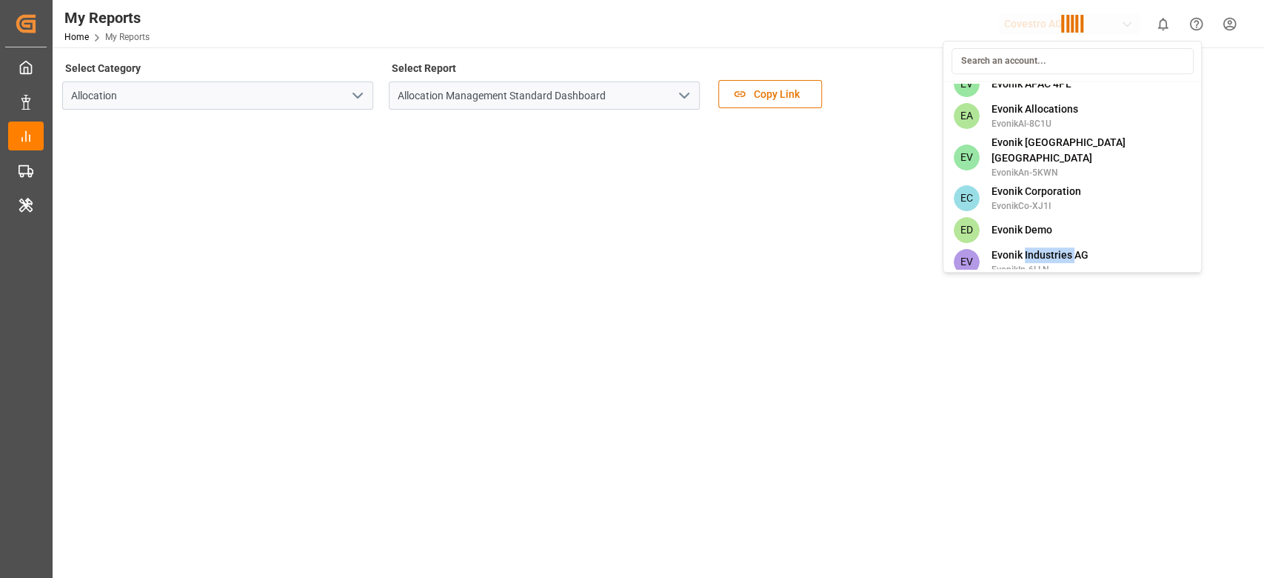
click at [1040, 206] on div "67 670 670-ZH1IZA96R <H <h1>testing</h1> h1testin-UOC1 <I <img src=0 onerror=al…" at bounding box center [1072, 157] width 259 height 232
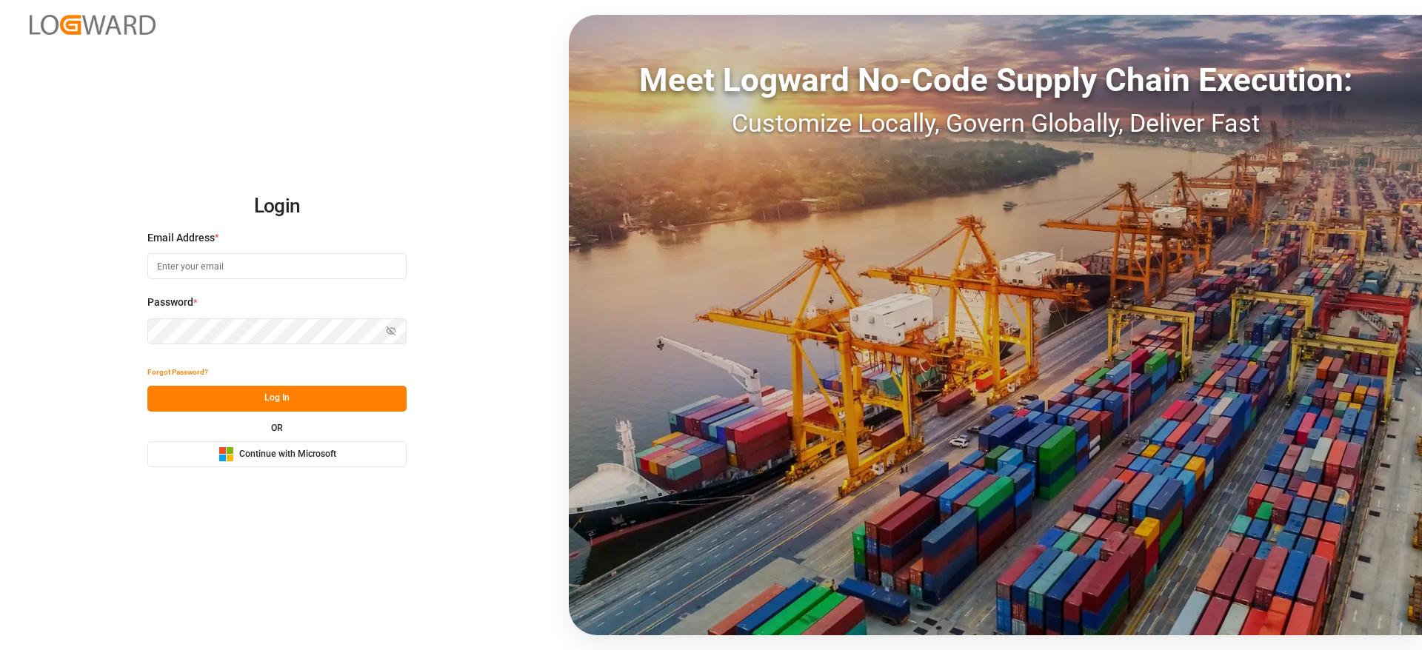
click at [306, 459] on span "Continue with Microsoft" at bounding box center [287, 454] width 97 height 13
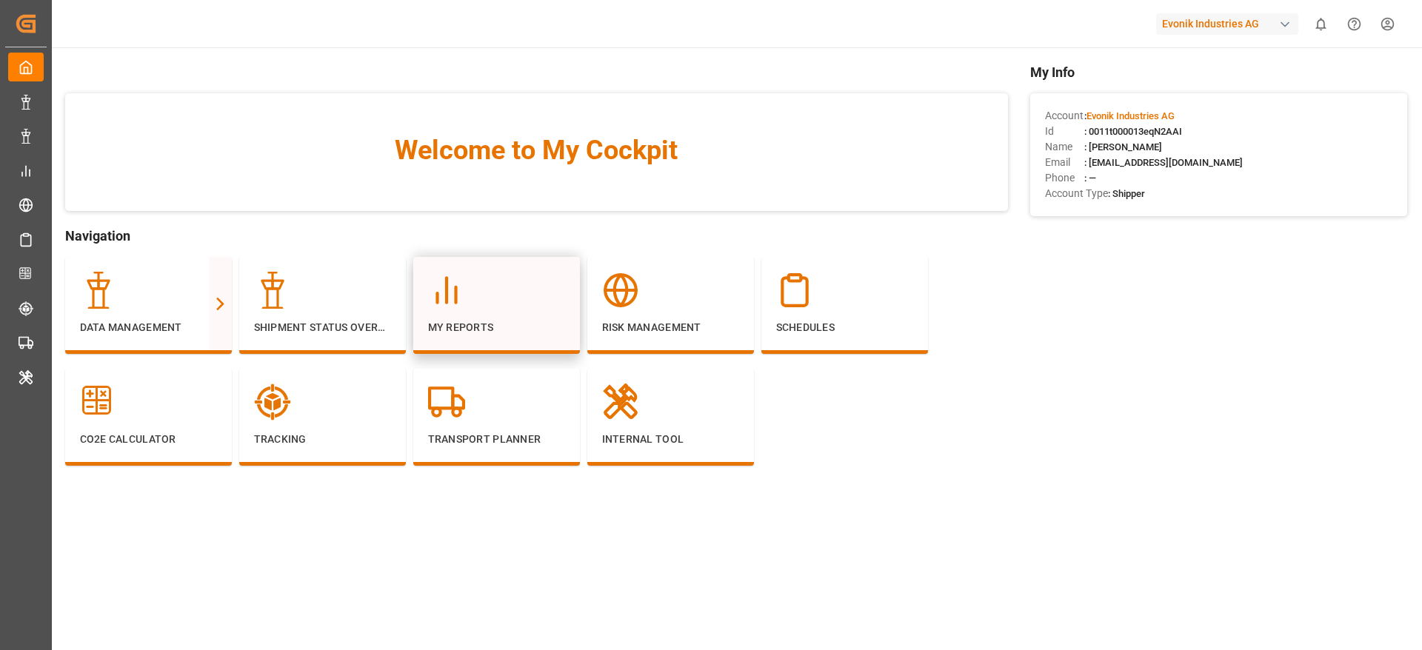
click at [486, 270] on div "My Reports" at bounding box center [496, 305] width 167 height 97
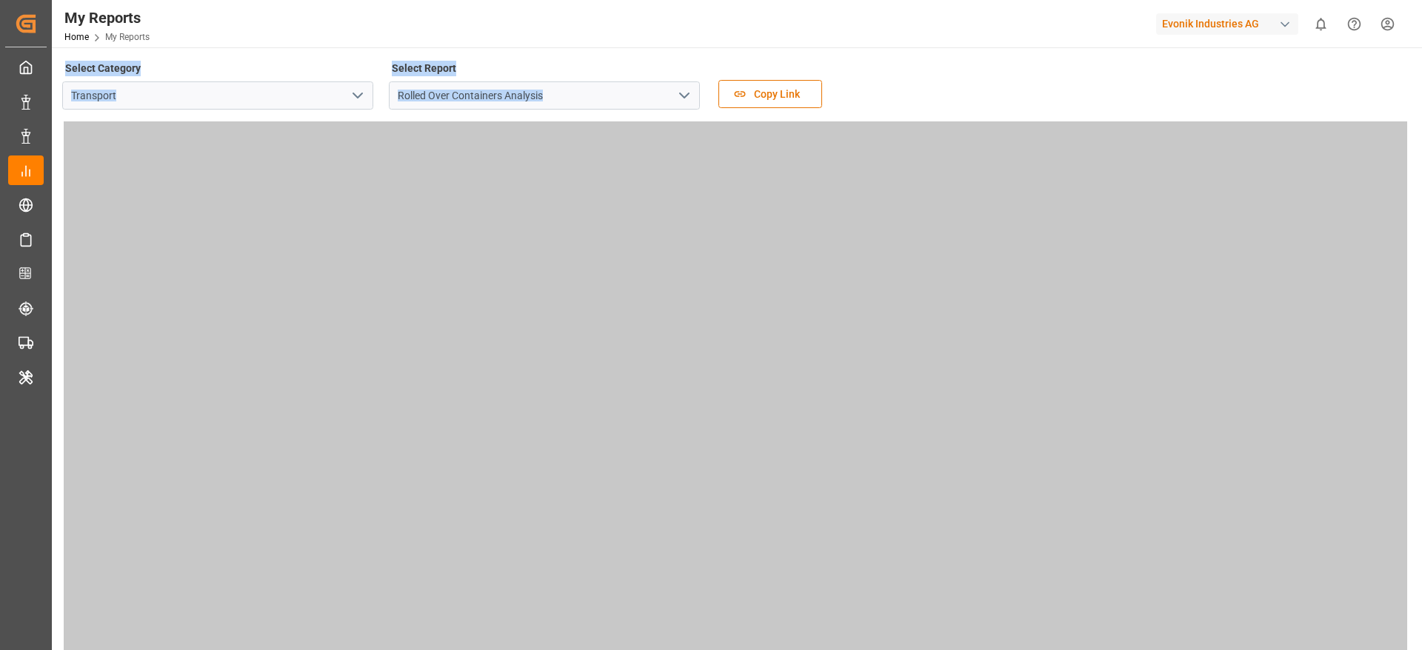
click at [911, 61] on div "Select Category Transport Select Report Rolled Over Containers Analysis Copy Li…" at bounding box center [735, 89] width 1346 height 62
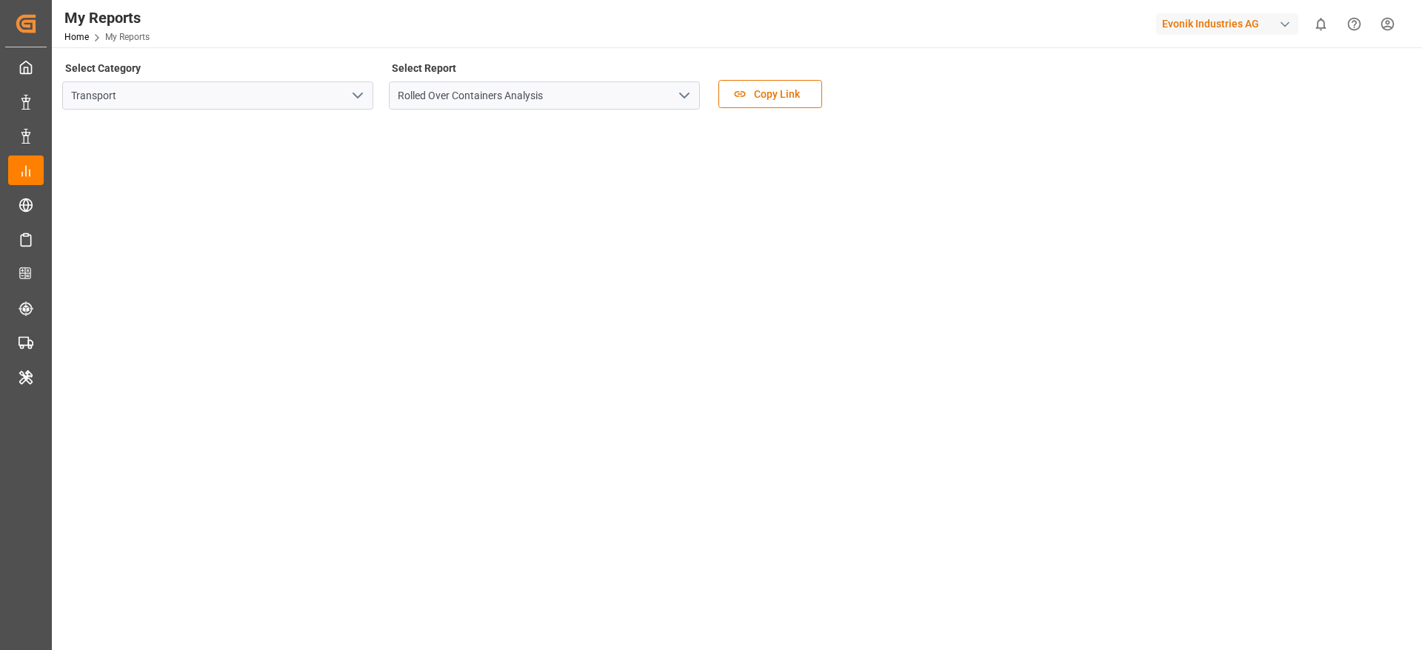
click at [362, 94] on icon "open menu" at bounding box center [358, 96] width 18 height 18
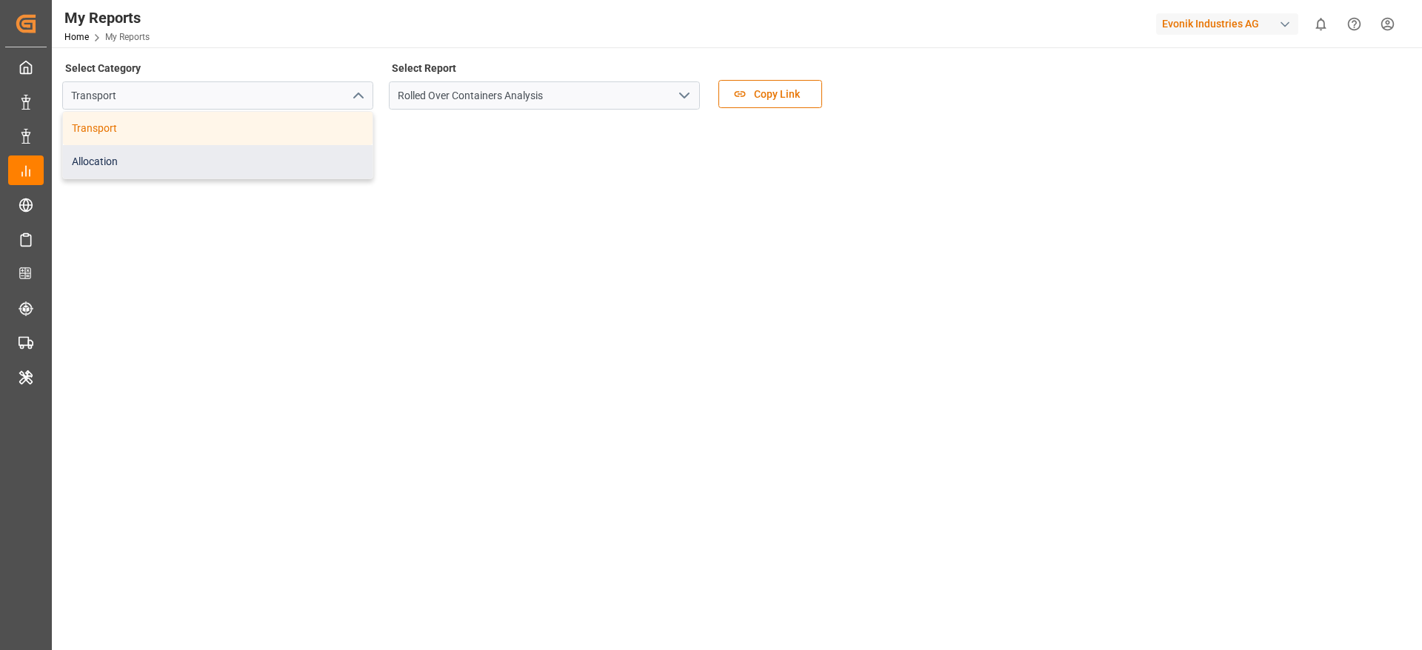
click at [286, 163] on div "Allocation" at bounding box center [217, 161] width 309 height 33
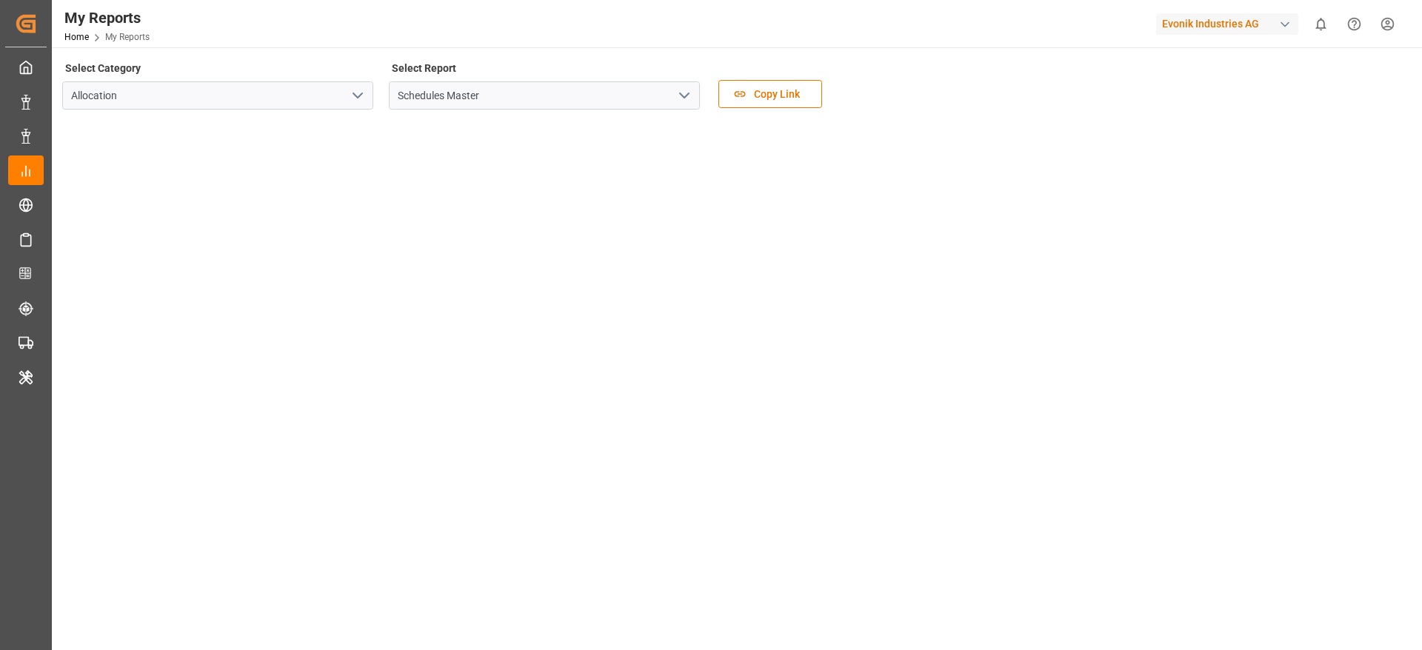
click at [682, 96] on polyline "open menu" at bounding box center [684, 95] width 9 height 4
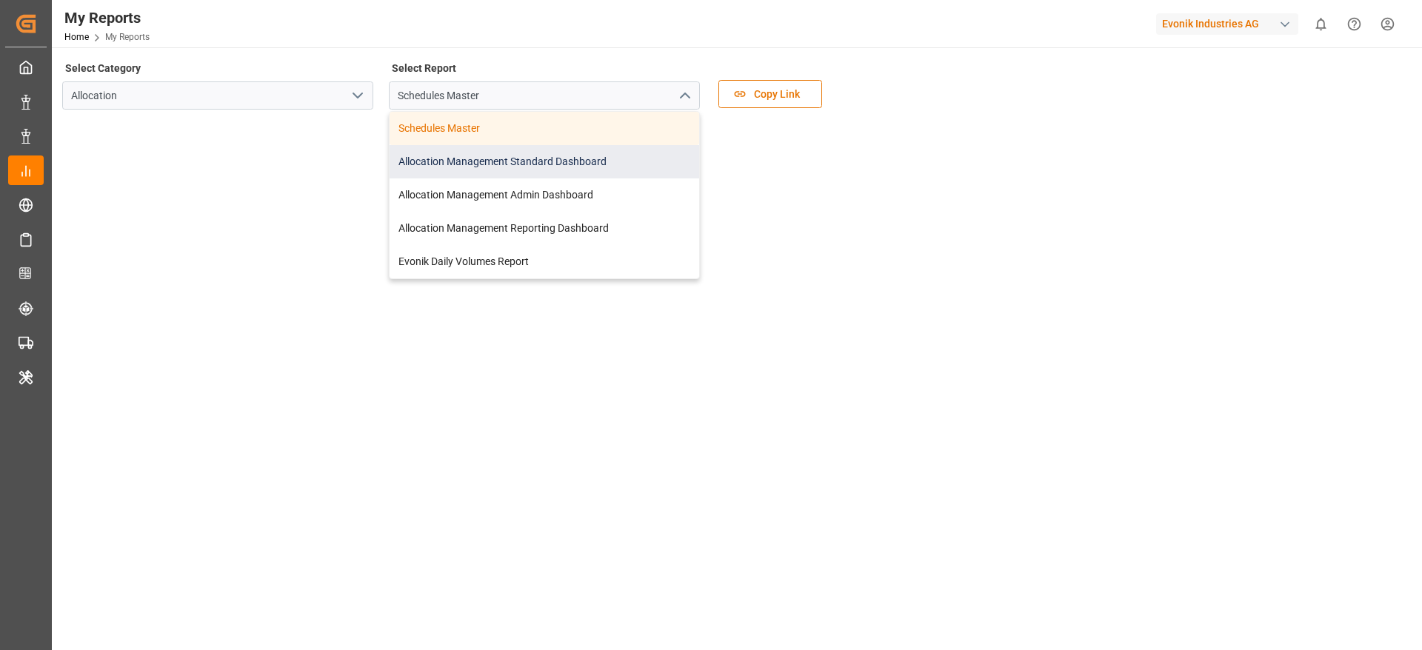
click at [592, 164] on div "Allocation Management Standard Dashboard" at bounding box center [543, 161] width 309 height 33
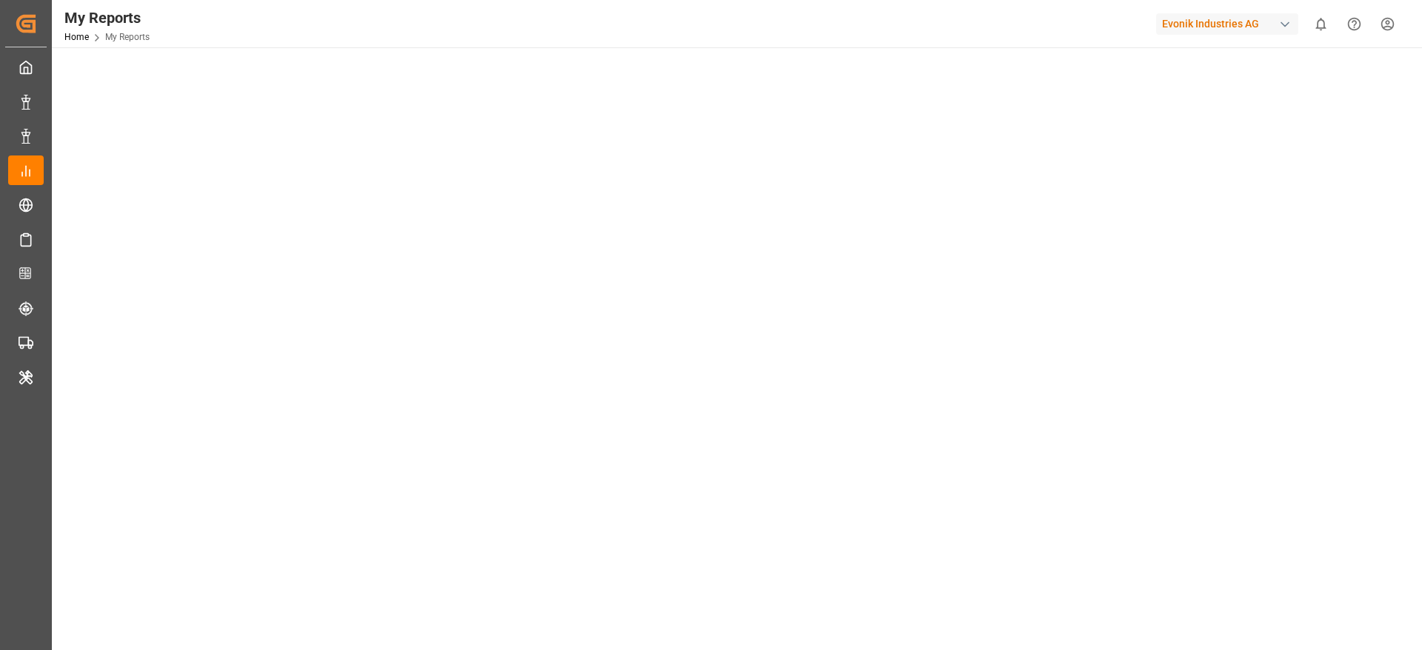
scroll to position [69, 0]
click at [1200, 28] on div "Evonik Industries AG" at bounding box center [1227, 23] width 142 height 21
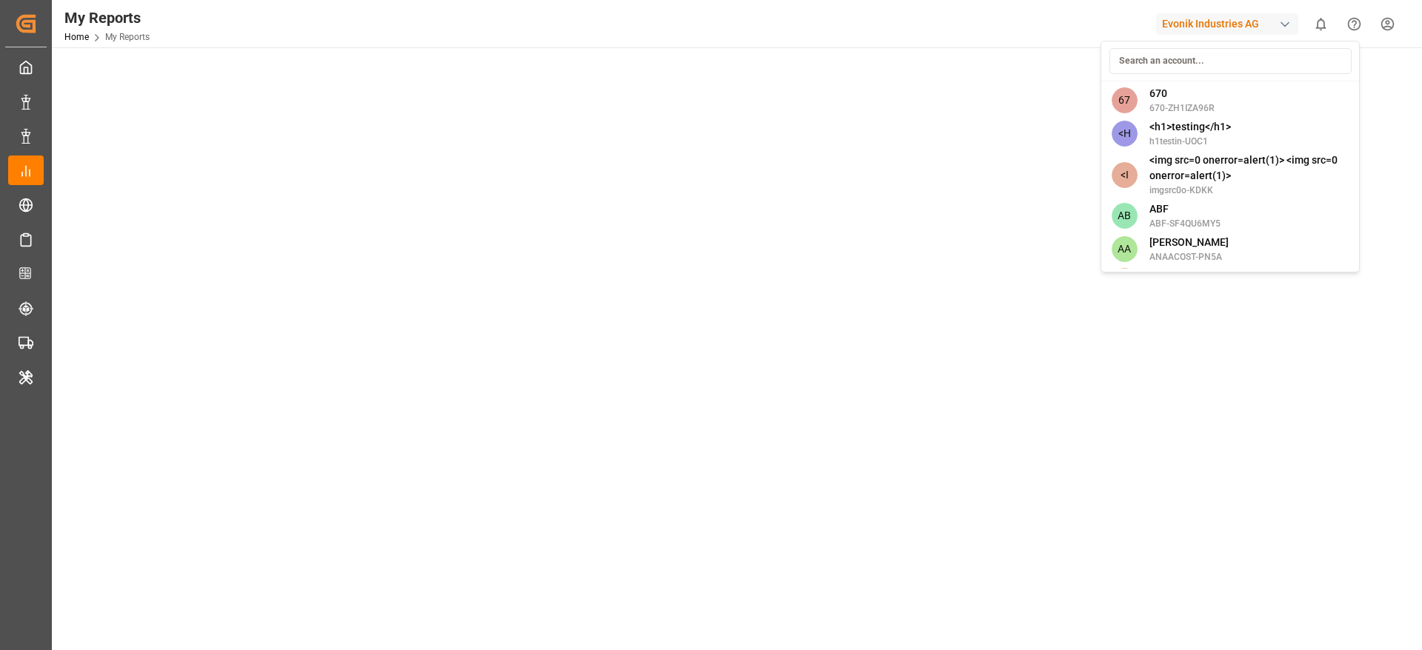
click at [1164, 64] on input at bounding box center [1230, 61] width 242 height 26
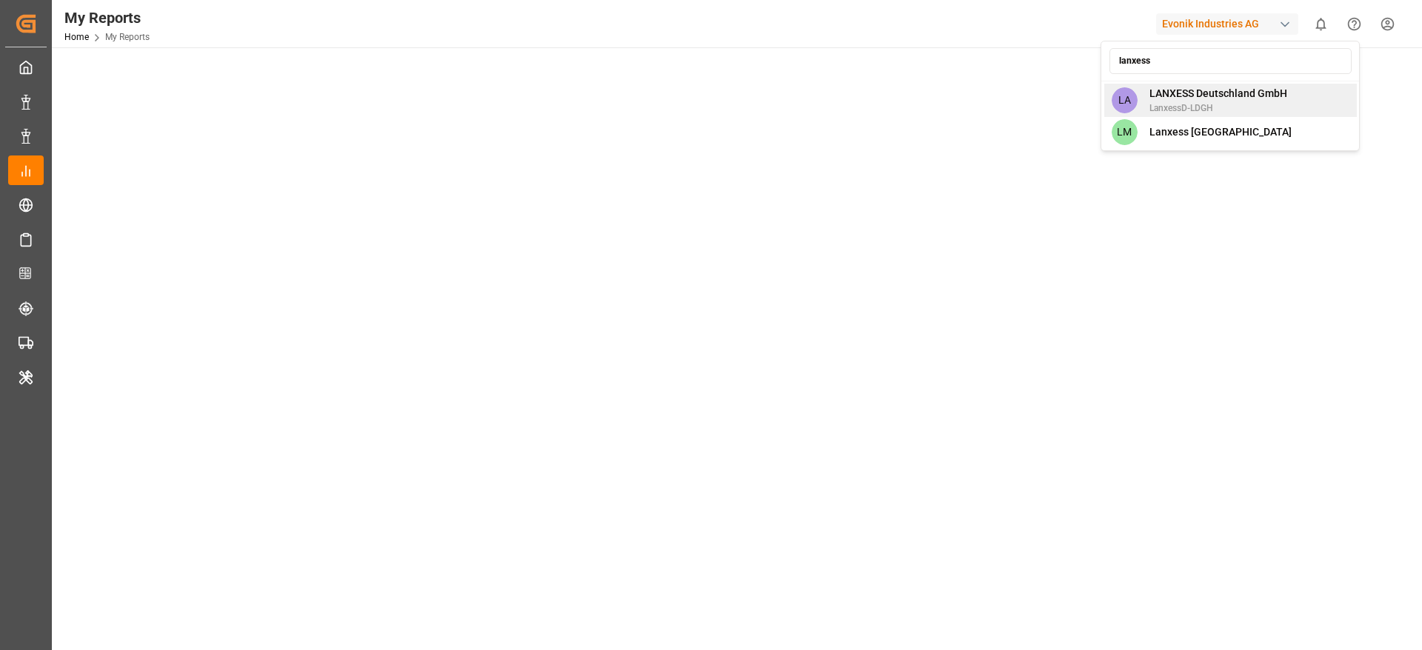
type input "lanxess"
click at [1171, 93] on span "LANXESS Deutschland GmbH" at bounding box center [1218, 94] width 138 height 16
